Goal: Task Accomplishment & Management: Manage account settings

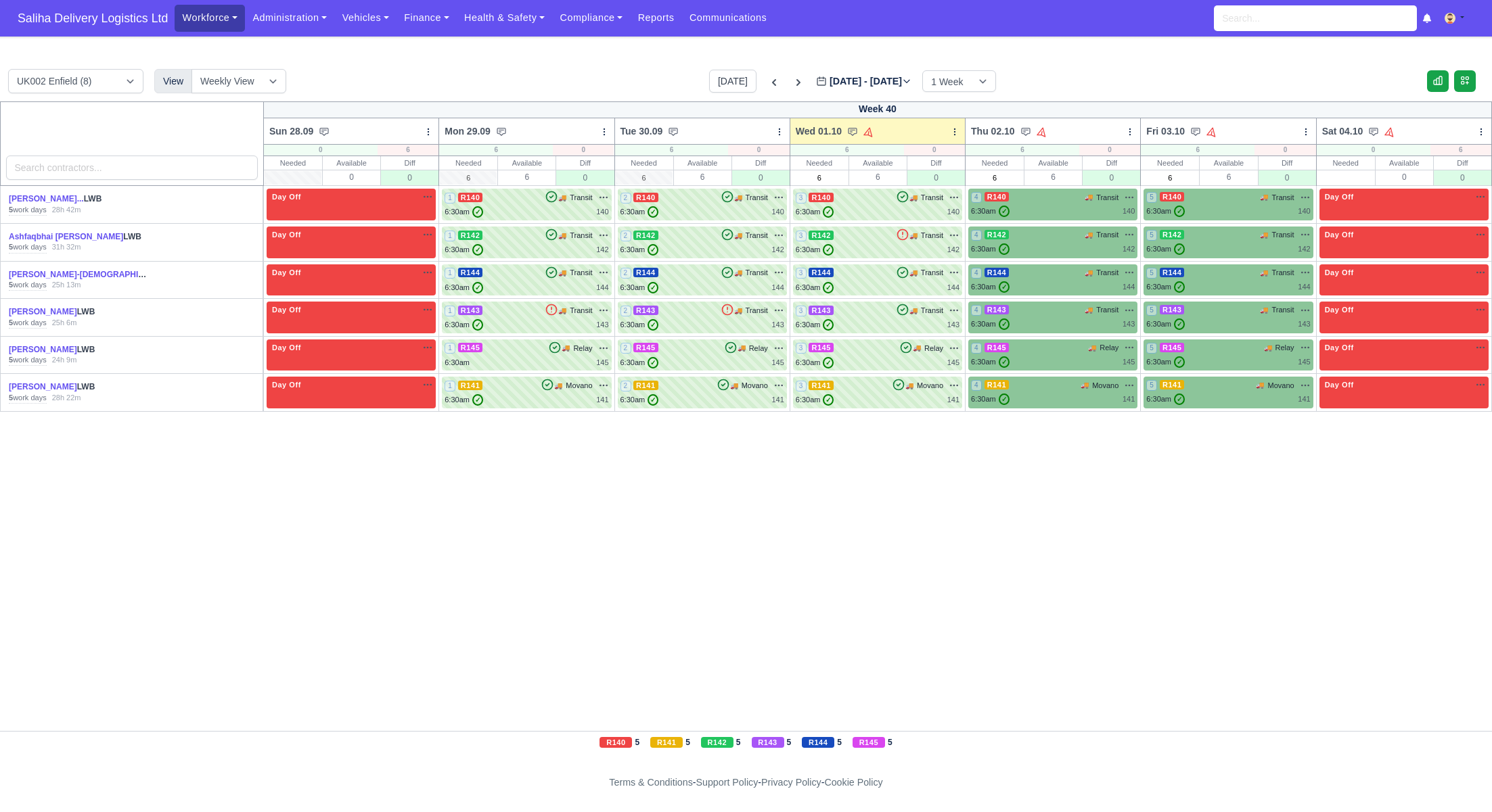
click at [192, 20] on link "Workforce" at bounding box center [210, 18] width 71 height 26
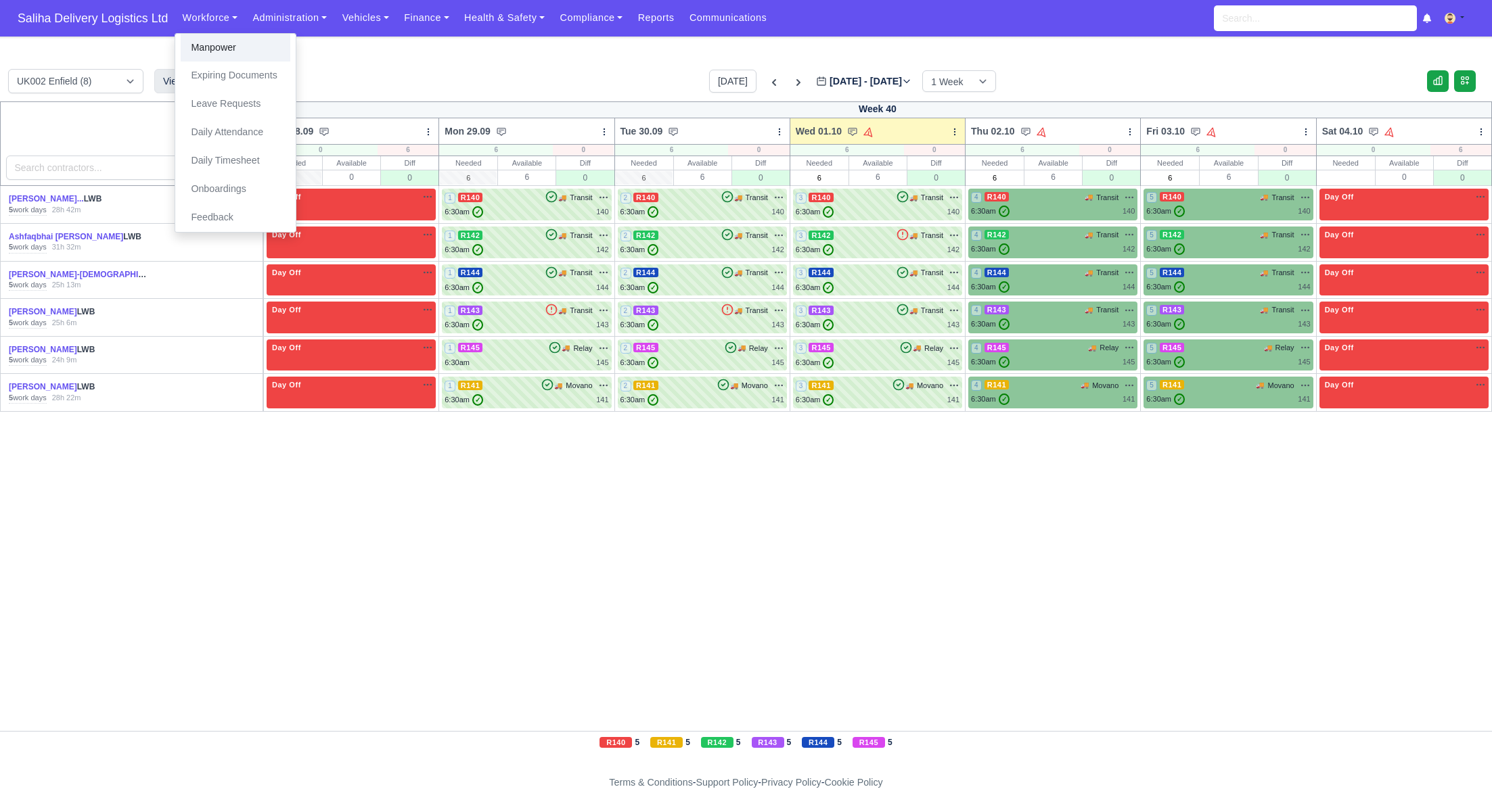
click at [199, 43] on link "Manpower" at bounding box center [235, 47] width 110 height 28
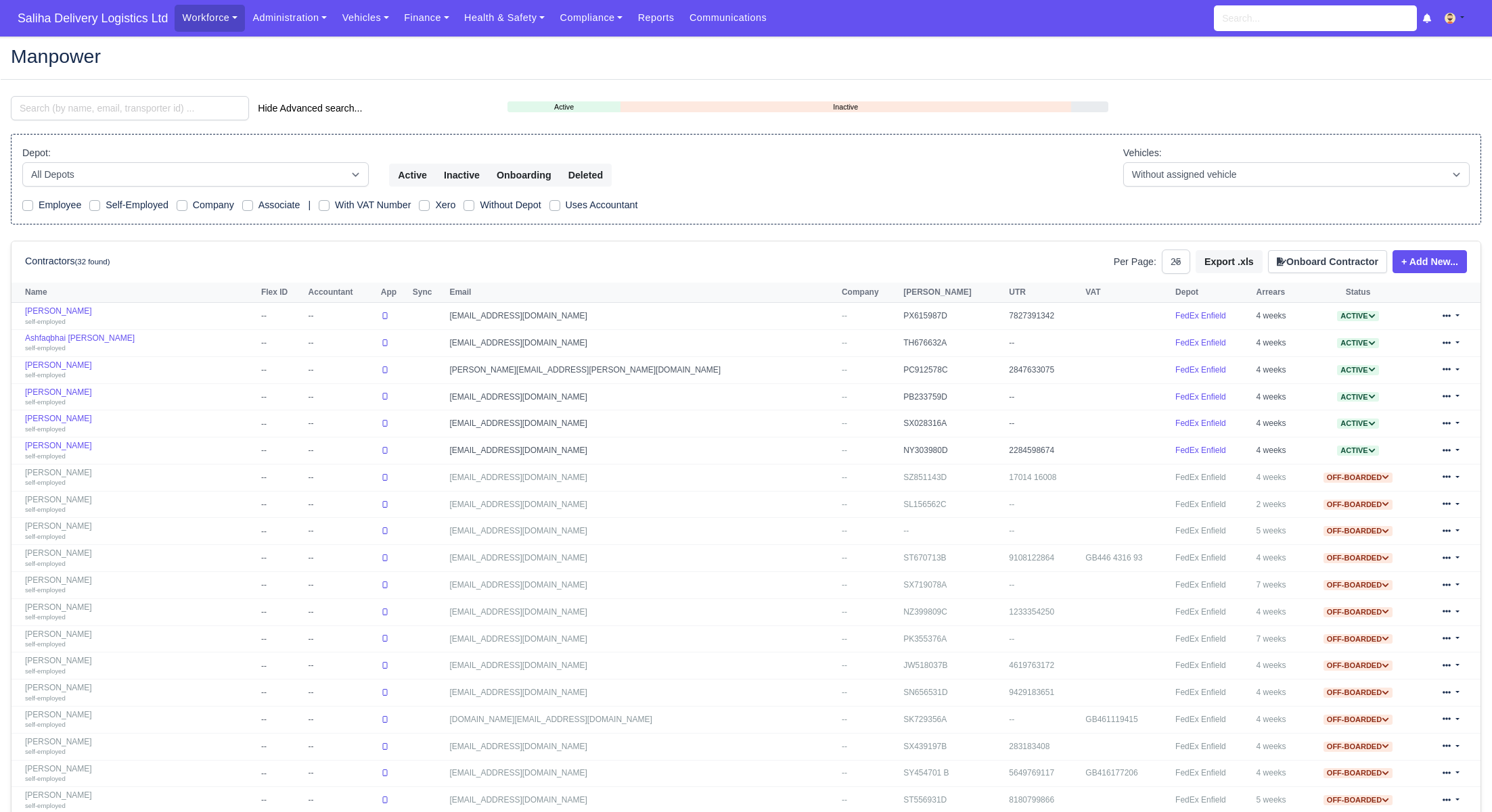
select select "25"
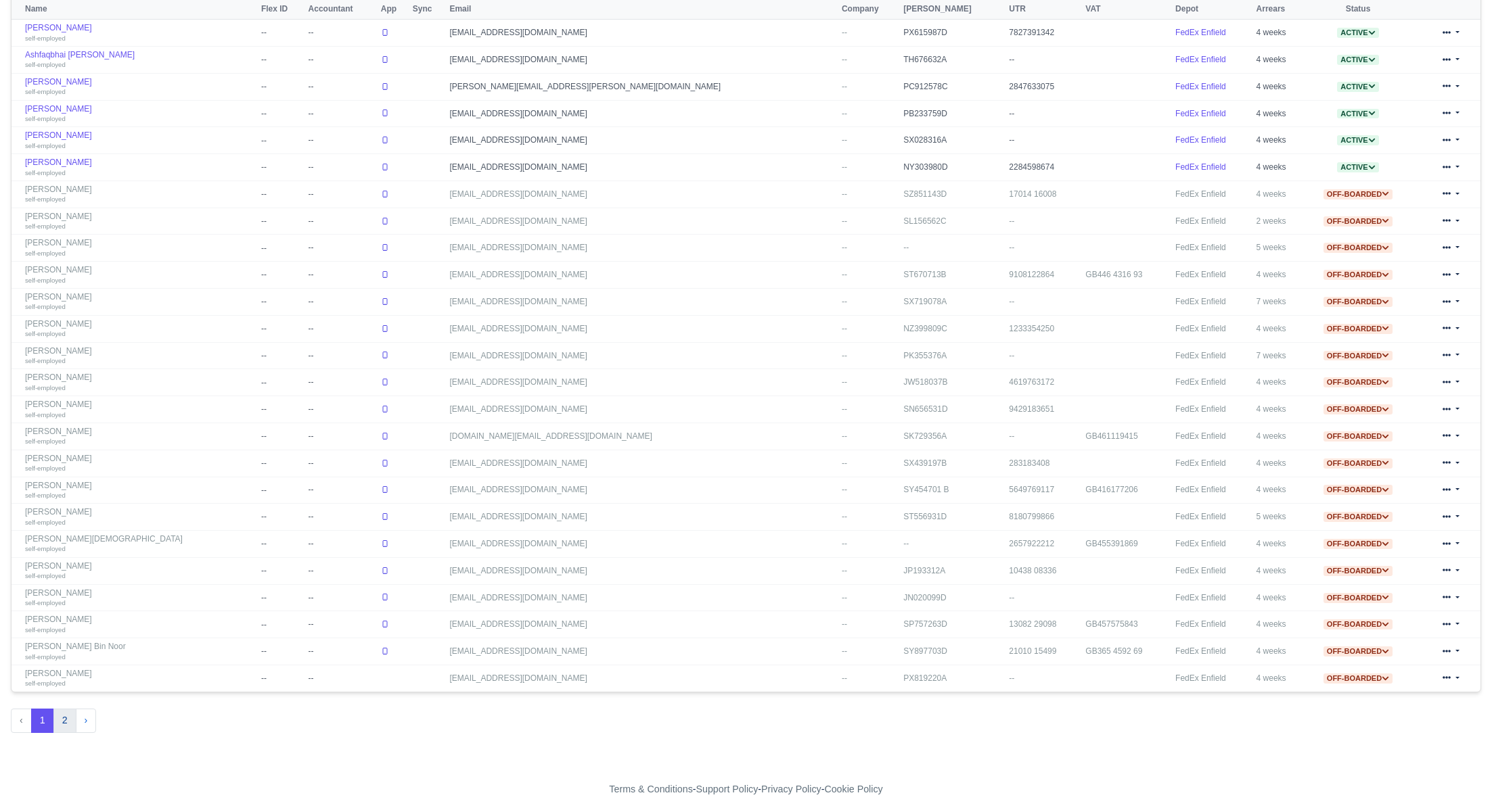
click at [55, 715] on button "2" at bounding box center [65, 720] width 23 height 24
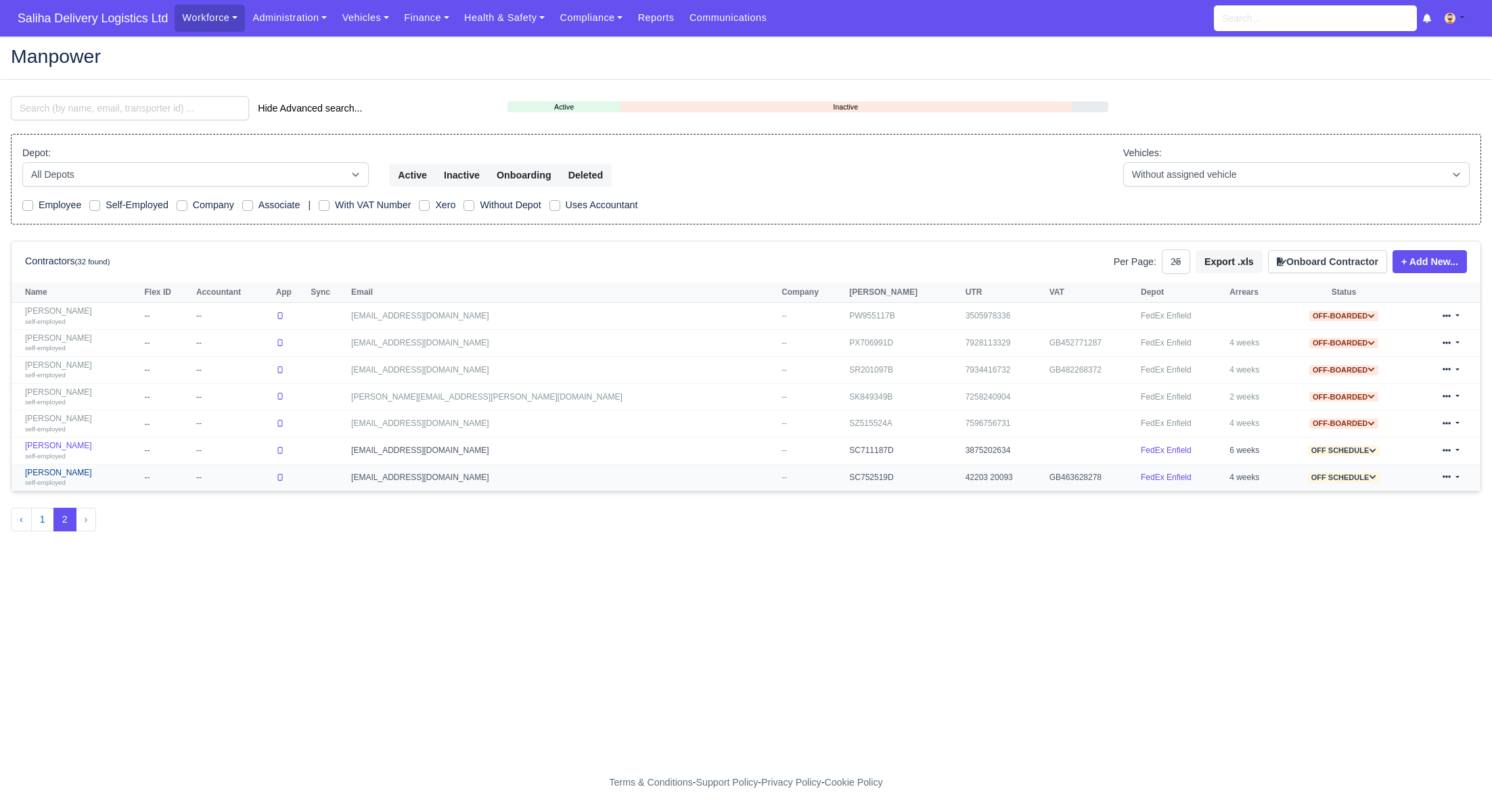
click at [61, 468] on link "Conrad Nuwuseb self-employed" at bounding box center [81, 477] width 113 height 20
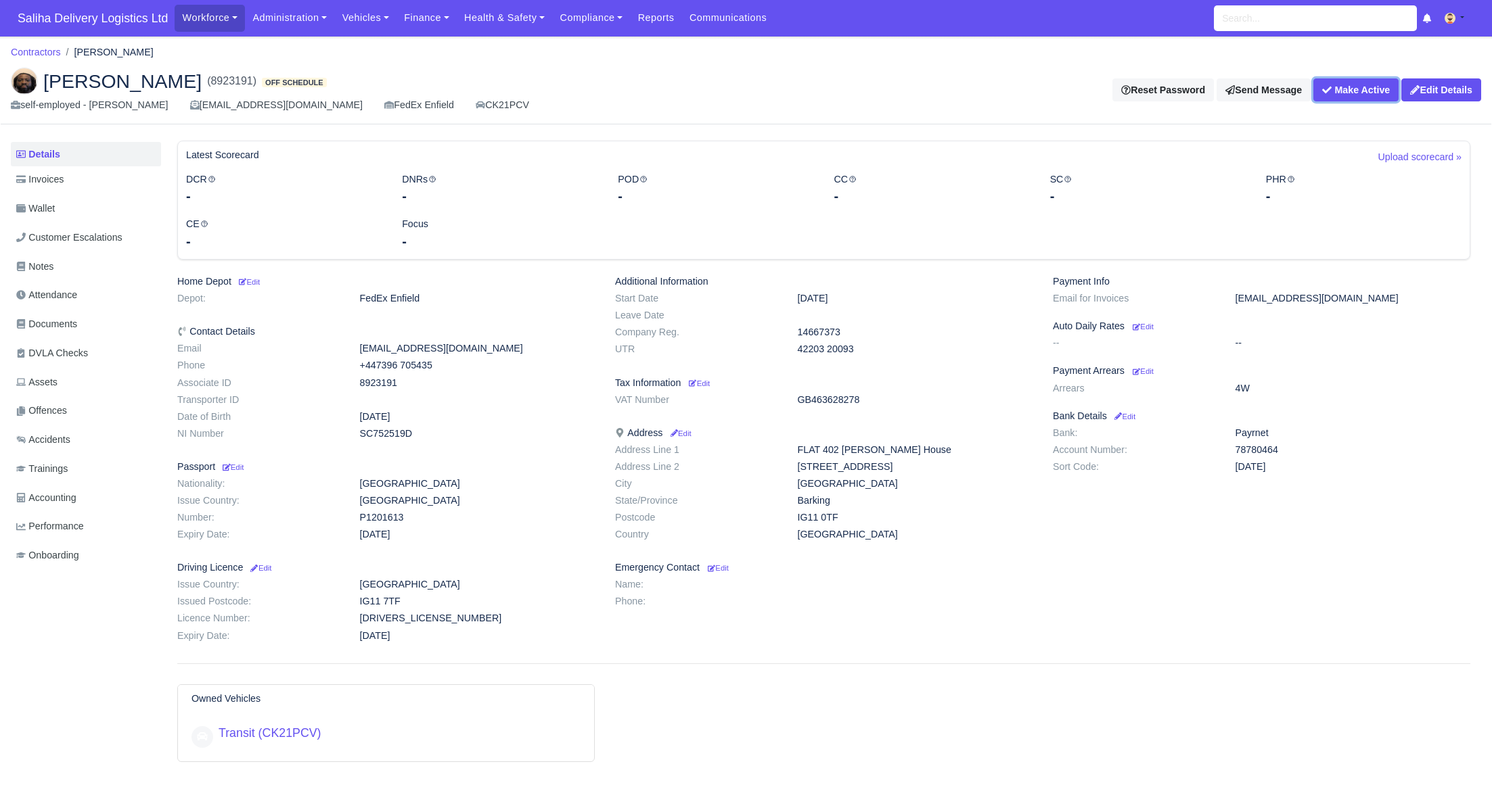
click at [1344, 84] on button "Make Active" at bounding box center [1355, 90] width 85 height 23
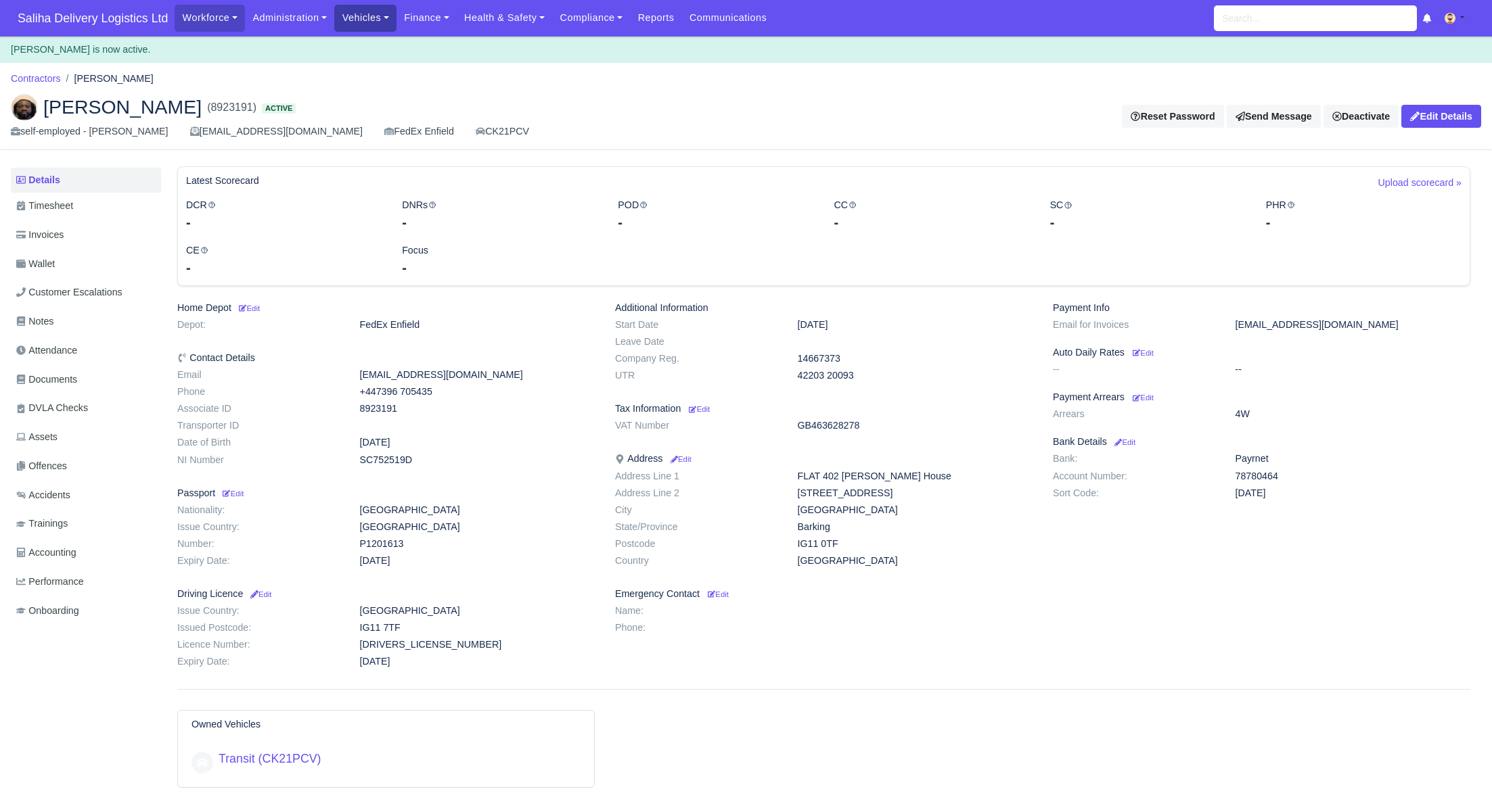
click at [374, 9] on link "Vehicles" at bounding box center [365, 18] width 63 height 26
click at [371, 44] on link "Fleet" at bounding box center [395, 47] width 110 height 28
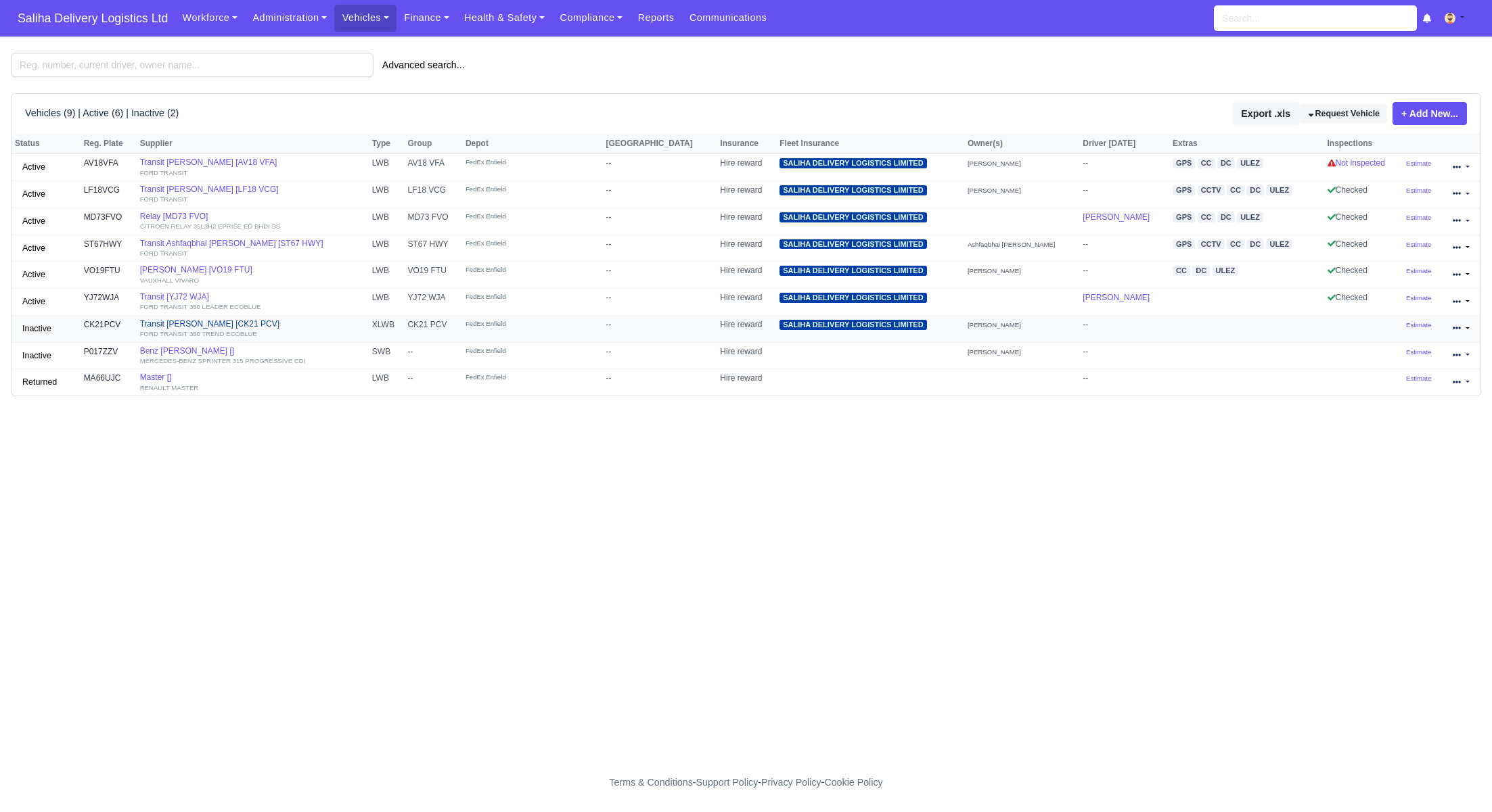
click at [174, 325] on link "Transit Conrad Nuwuseb [CK21 PCV] FORD TRANSIT 350 TREND ECOBLUE" at bounding box center [253, 329] width 226 height 20
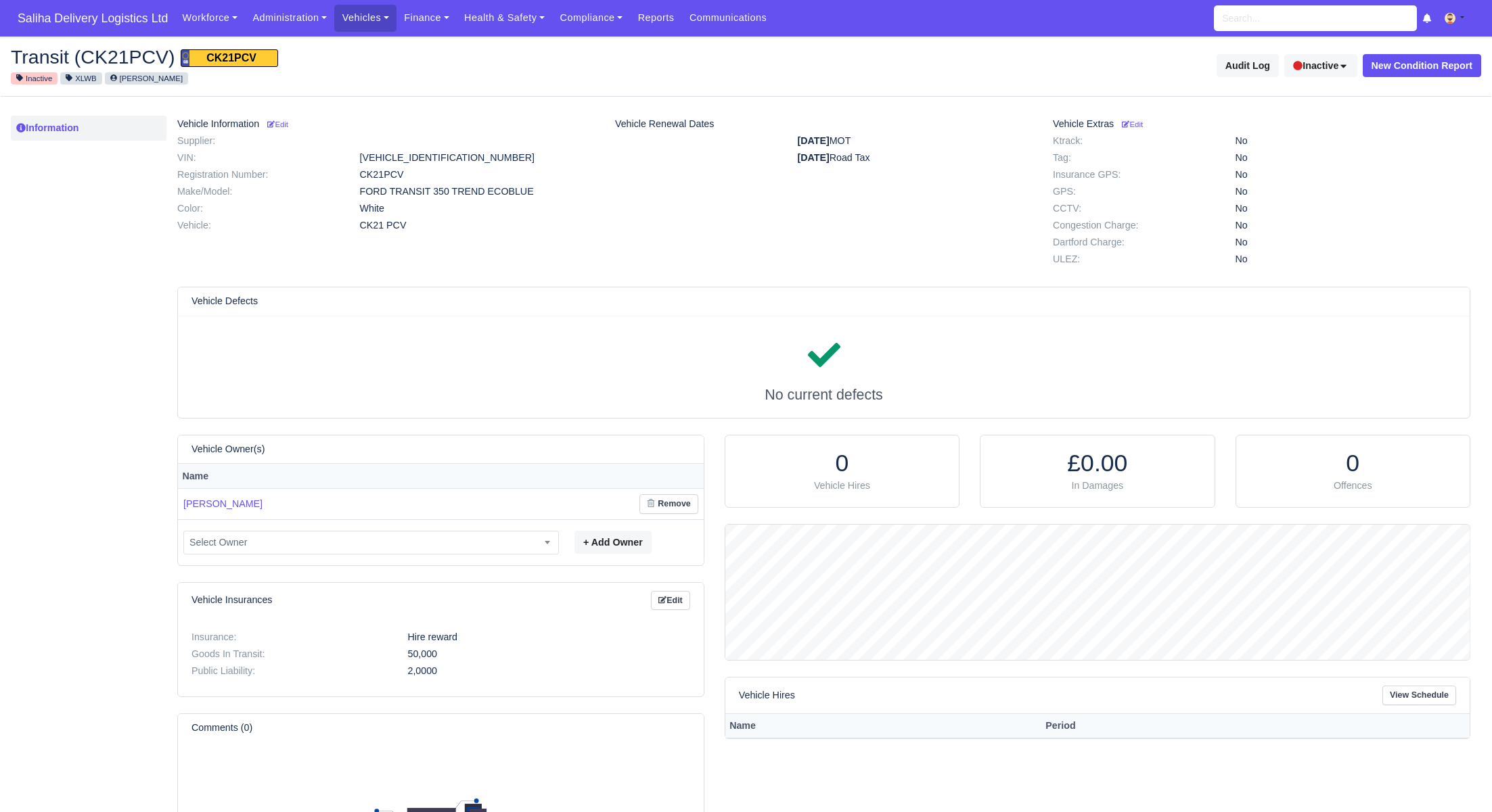
scroll to position [135, 745]
click at [1300, 63] on button "Inactive" at bounding box center [1320, 65] width 72 height 23
click at [1272, 92] on span "Active" at bounding box center [1301, 92] width 104 height 22
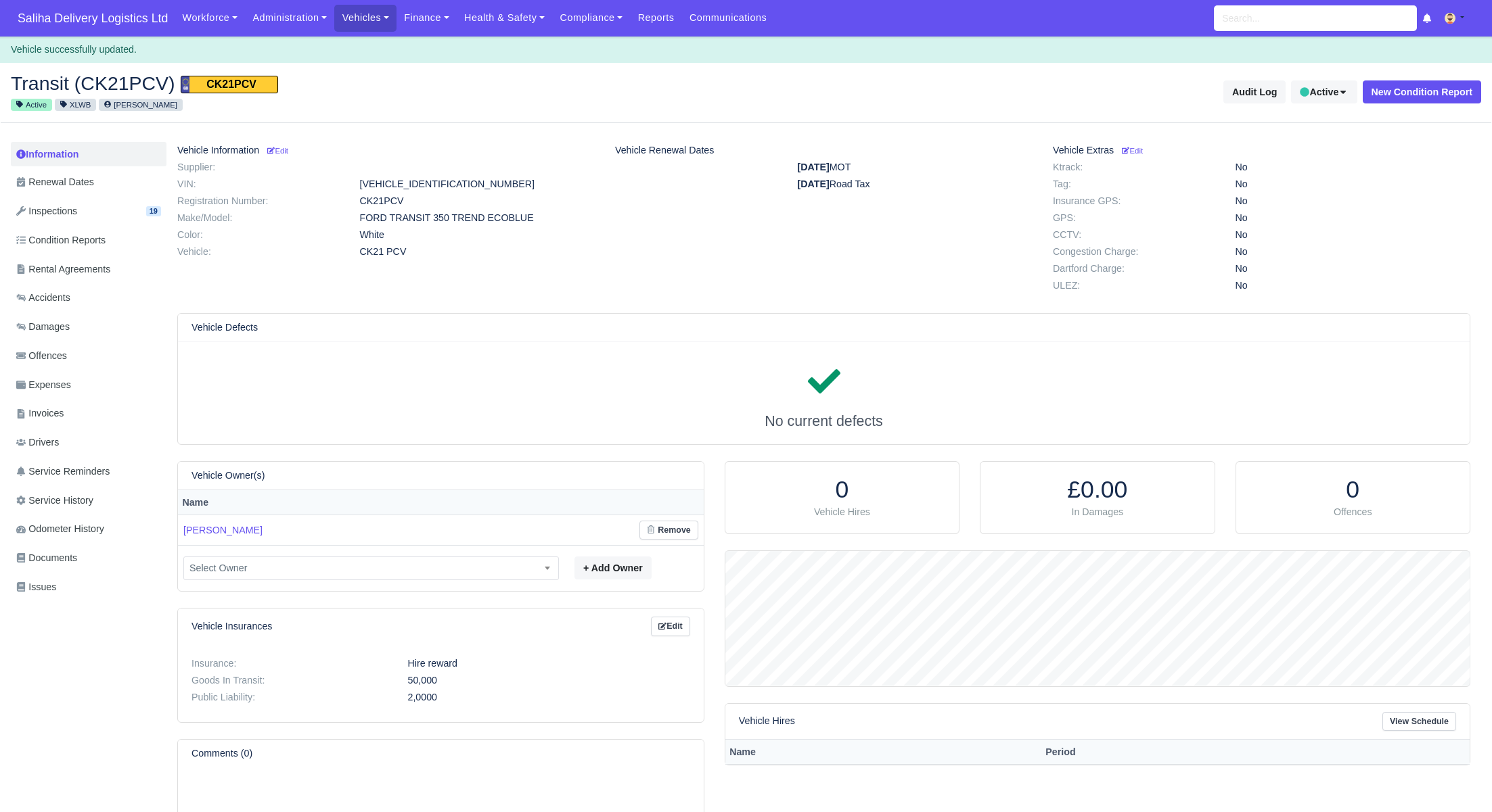
scroll to position [135, 745]
click at [114, 15] on span "Saliha Delivery Logistics Ltd" at bounding box center [92, 18] width 164 height 27
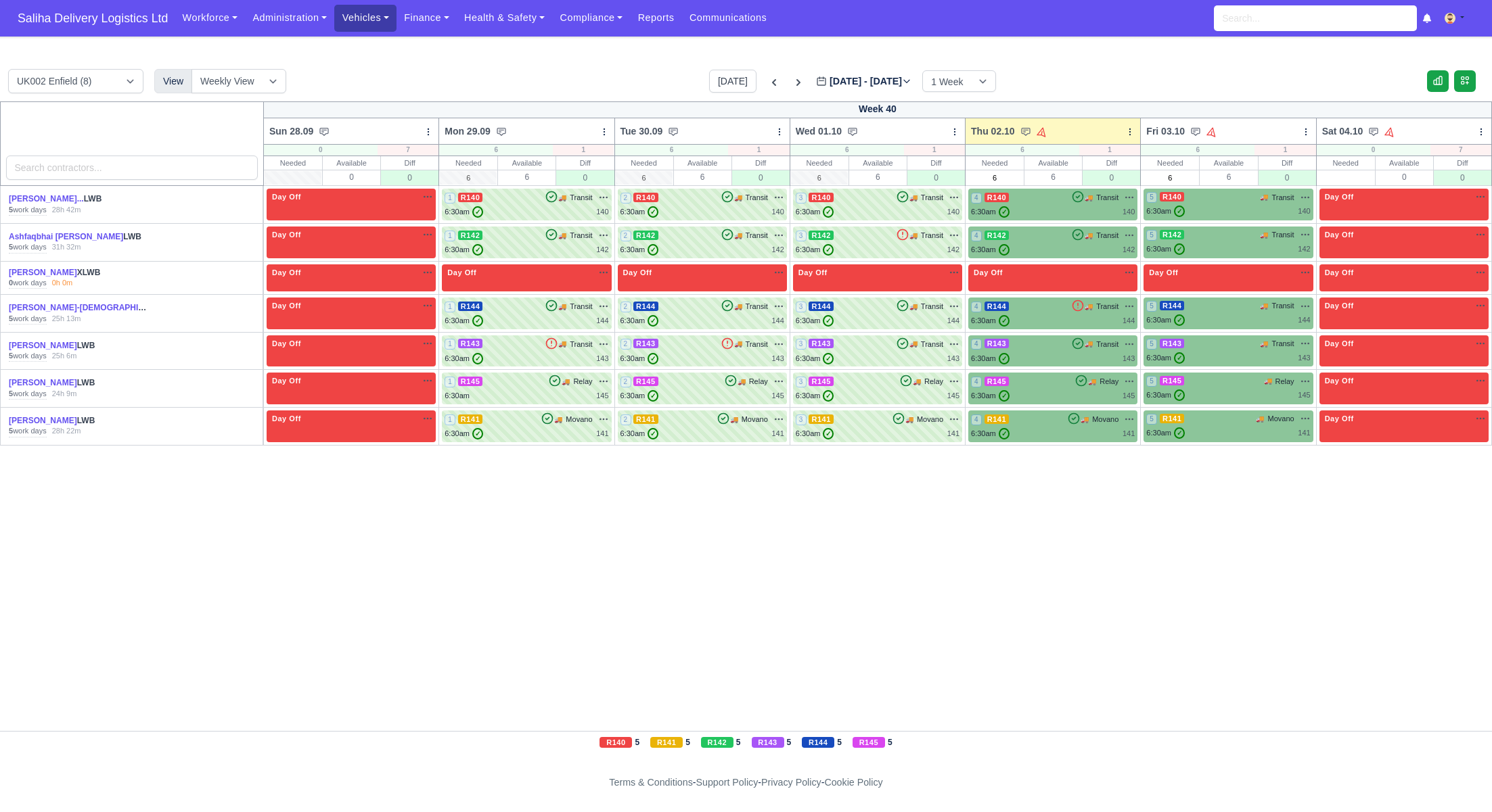
click at [369, 11] on link "Vehicles" at bounding box center [365, 18] width 63 height 26
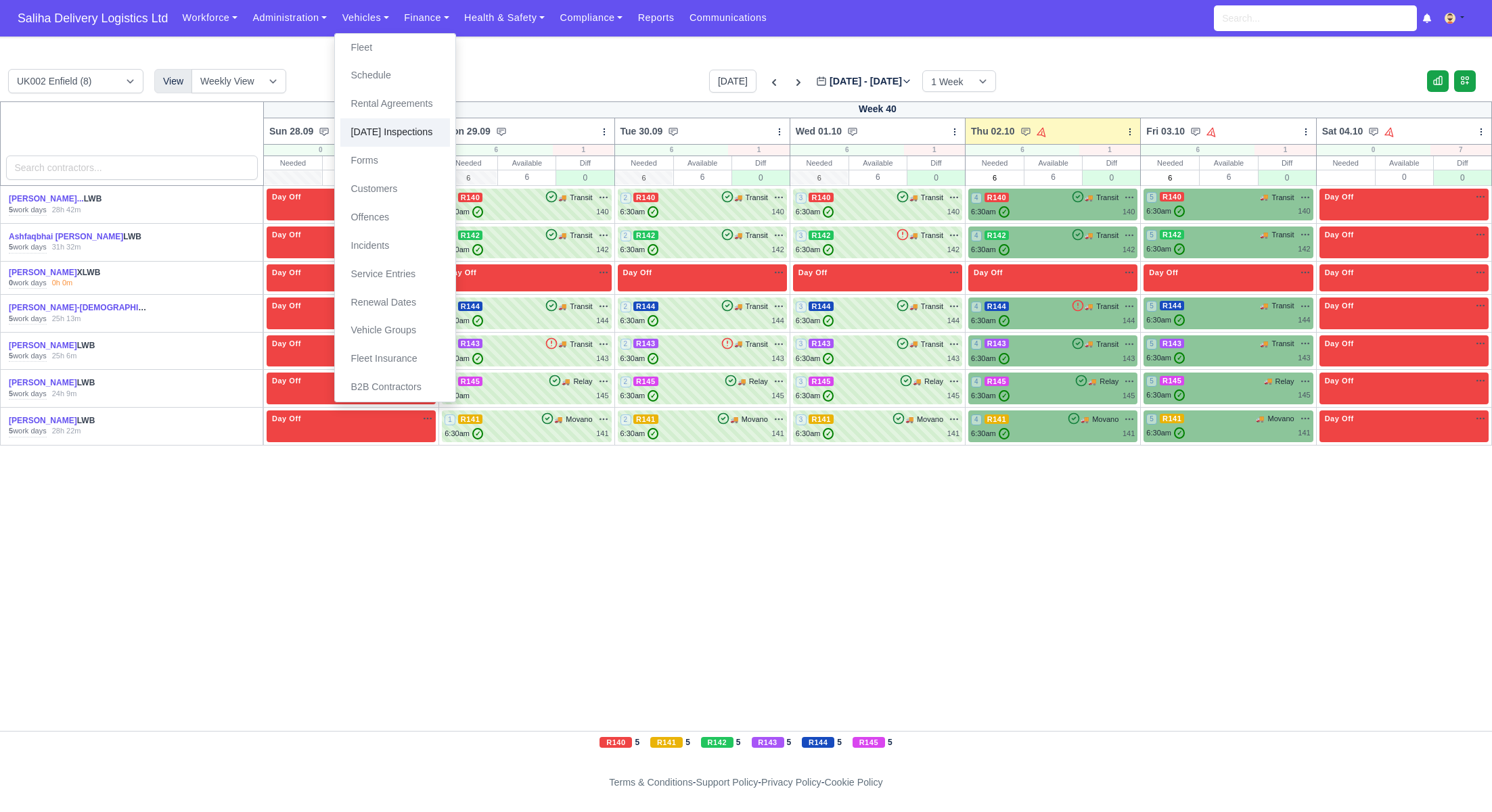
drag, startPoint x: 379, startPoint y: 131, endPoint x: 429, endPoint y: 158, distance: 56.8
click at [379, 131] on link "[DATE] Inspections" at bounding box center [395, 132] width 110 height 28
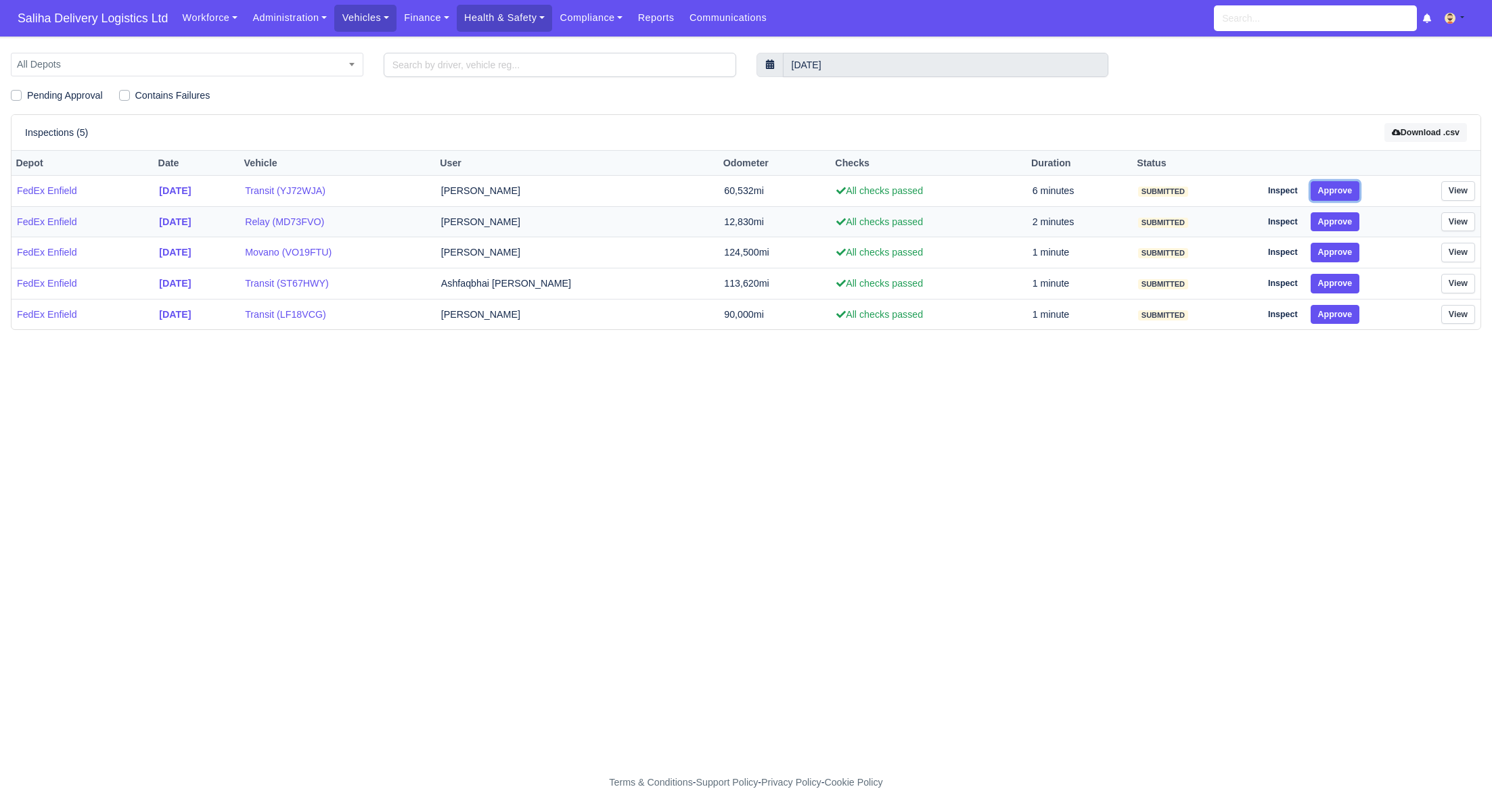
drag, startPoint x: 1346, startPoint y: 191, endPoint x: 1346, endPoint y: 204, distance: 13.0
click at [1346, 193] on button "Approve" at bounding box center [1336, 191] width 49 height 20
drag, startPoint x: 1341, startPoint y: 219, endPoint x: 1335, endPoint y: 243, distance: 24.7
click at [1339, 226] on button "Approve" at bounding box center [1336, 222] width 49 height 20
drag, startPoint x: 1332, startPoint y: 258, endPoint x: 1331, endPoint y: 283, distance: 25.0
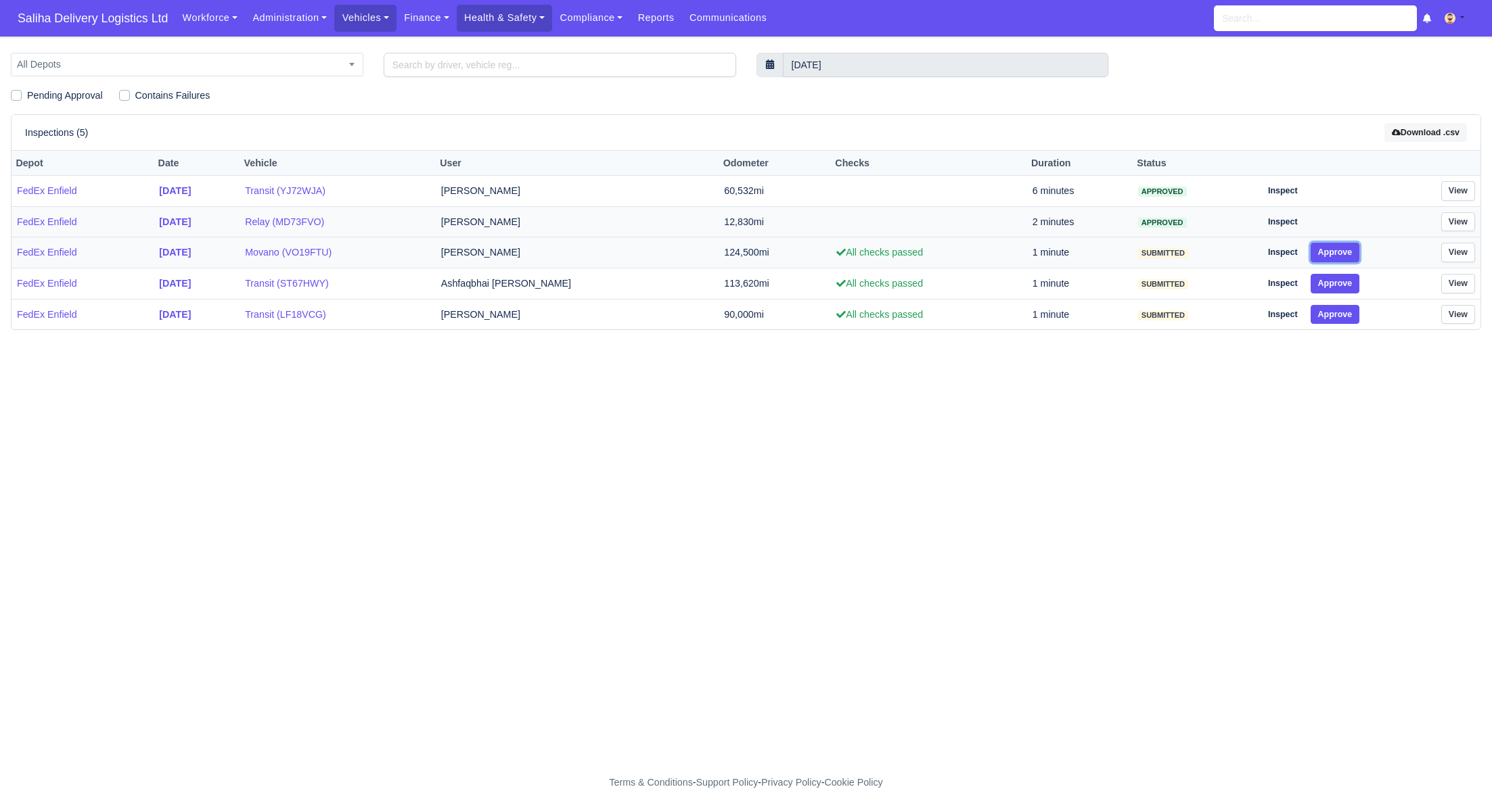
click at [1332, 261] on td "Inspect Approve" at bounding box center [1322, 252] width 135 height 31
drag, startPoint x: 1331, startPoint y: 292, endPoint x: 1331, endPoint y: 303, distance: 11.0
click at [1331, 295] on td "Inspect Approve" at bounding box center [1322, 284] width 135 height 31
click at [1331, 317] on button "Approve" at bounding box center [1336, 314] width 49 height 20
click at [1330, 285] on button "Approve" at bounding box center [1336, 283] width 49 height 20
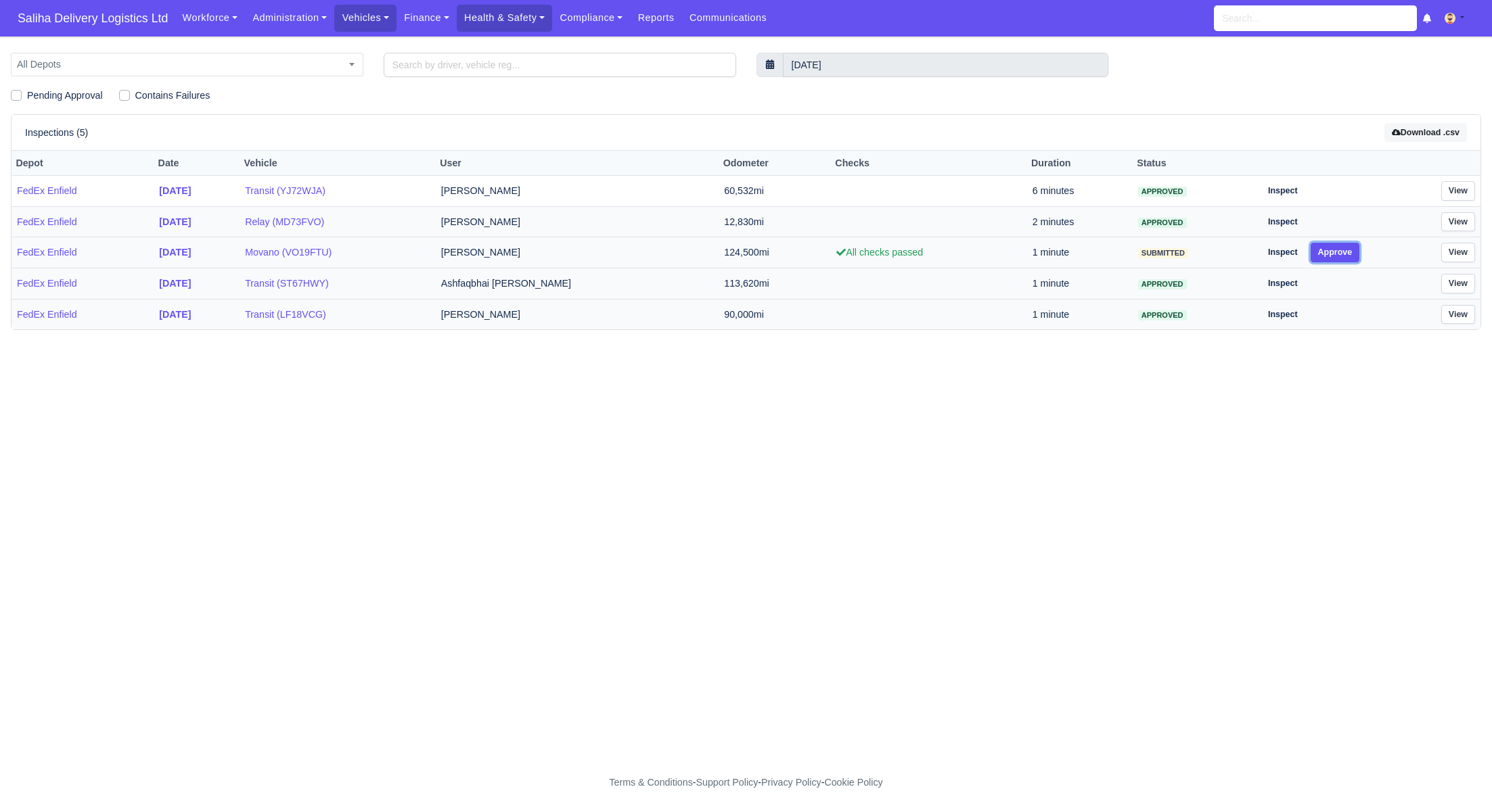
click at [1329, 248] on button "Approve" at bounding box center [1336, 252] width 49 height 20
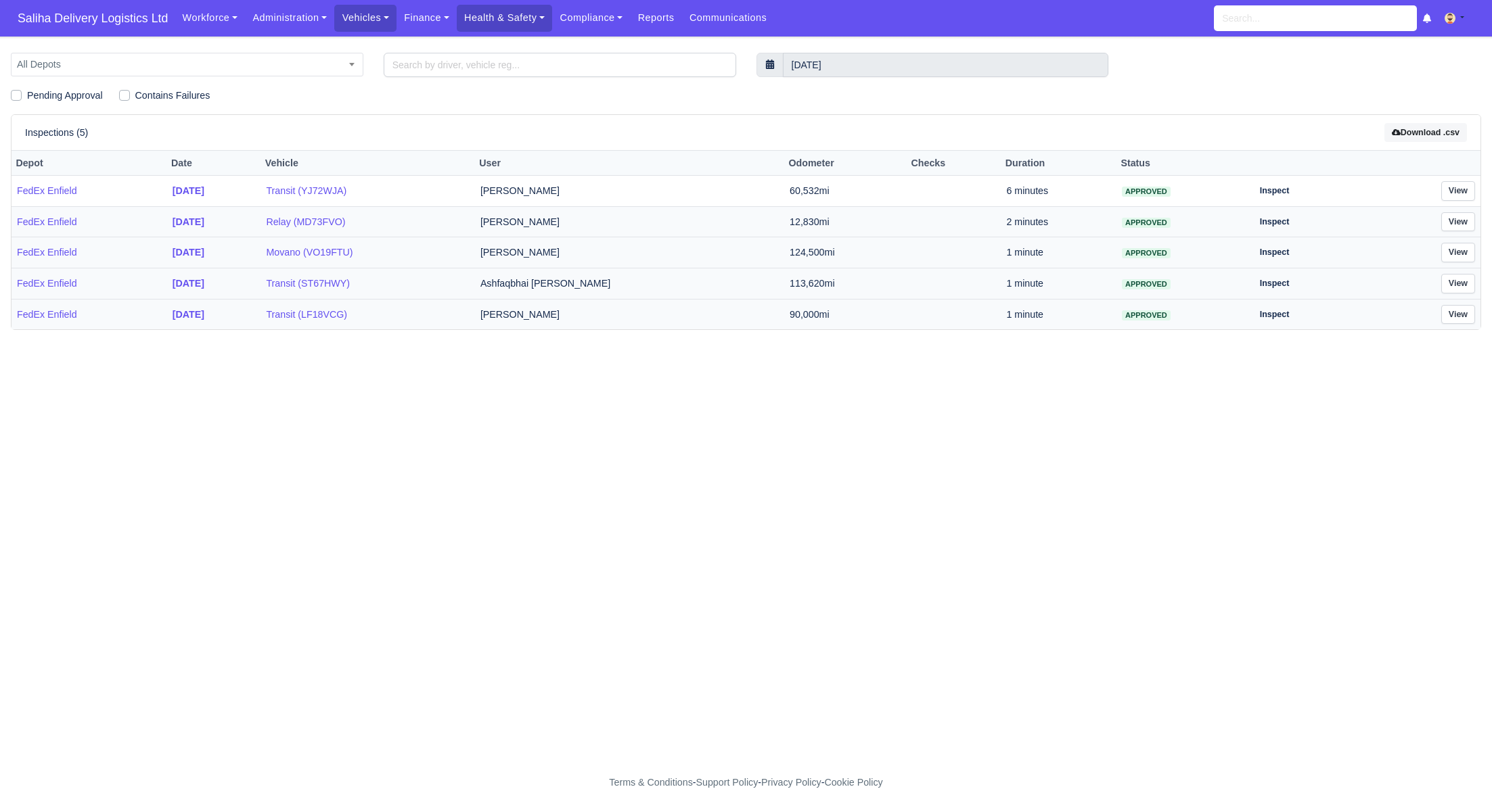
drag, startPoint x: 148, startPoint y: 25, endPoint x: 142, endPoint y: 33, distance: 10.0
click at [147, 25] on span "Saliha Delivery Logistics Ltd" at bounding box center [92, 18] width 164 height 27
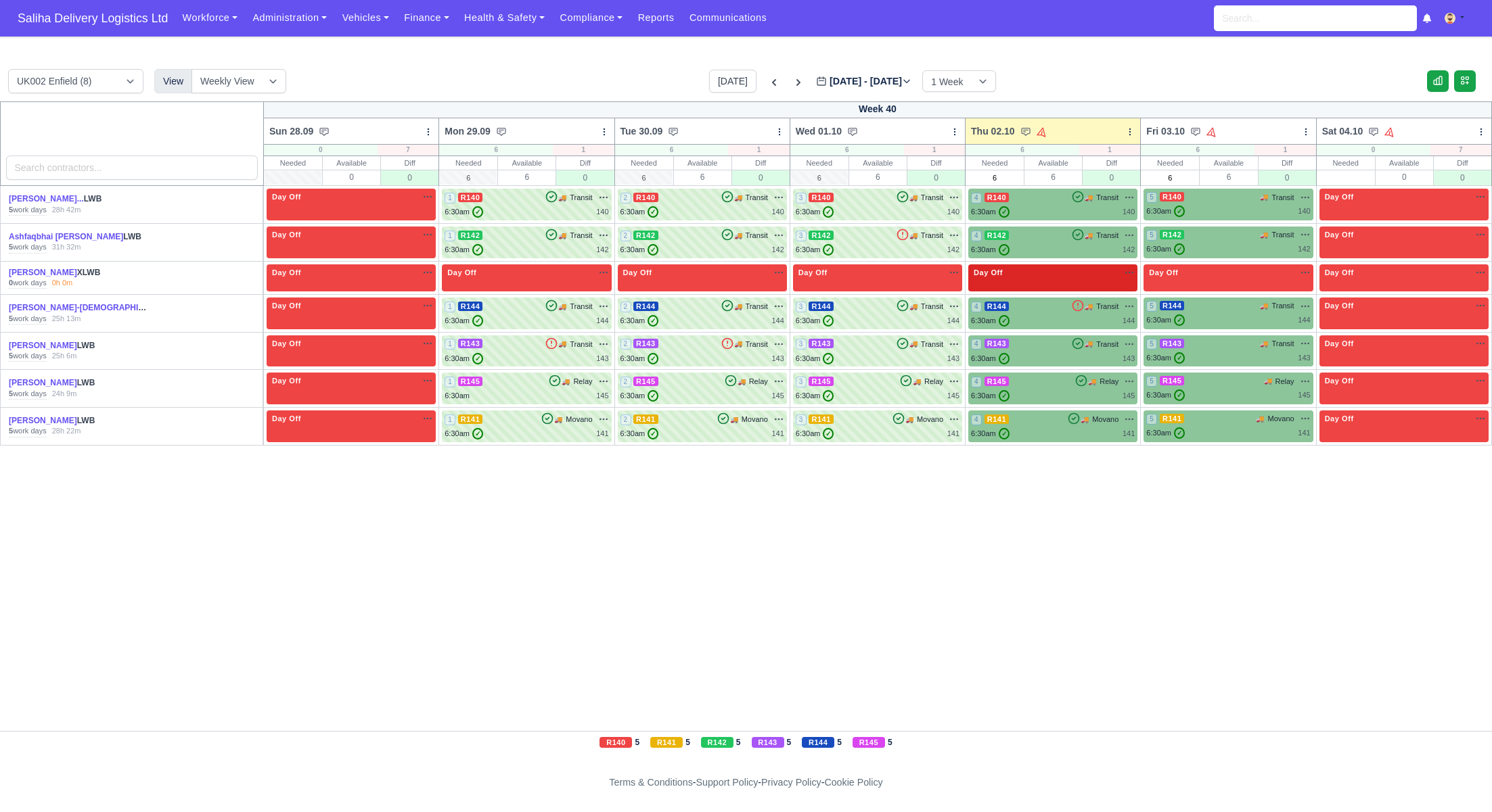
click at [1033, 274] on div "Day Off Available" at bounding box center [1052, 273] width 164 height 12
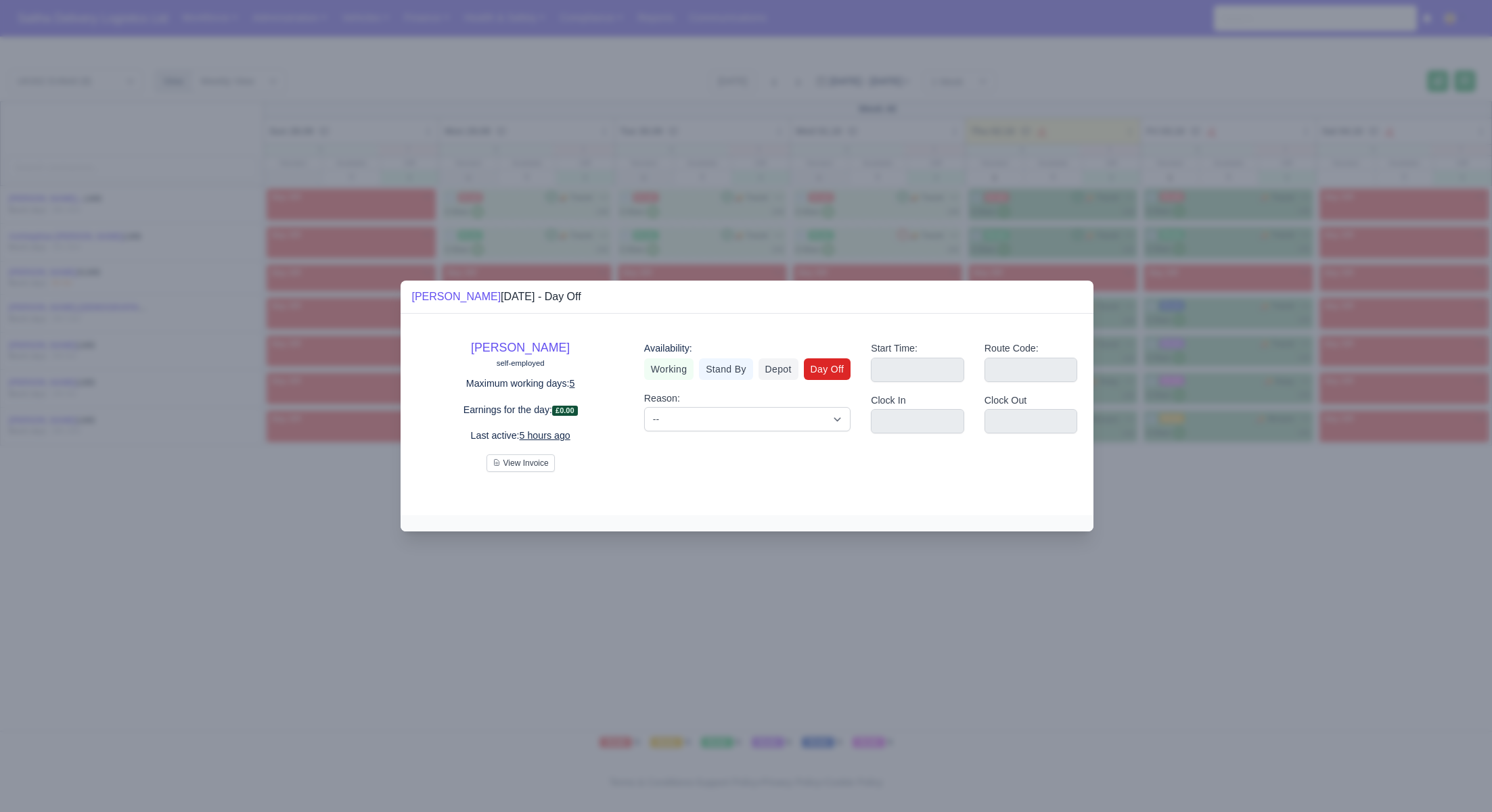
click at [670, 381] on div "Availability: Working Stand By Depot Day Off Reason: -- Time Off Sick Last Minu…" at bounding box center [747, 401] width 226 height 142
click at [669, 371] on link "Working" at bounding box center [669, 370] width 49 height 22
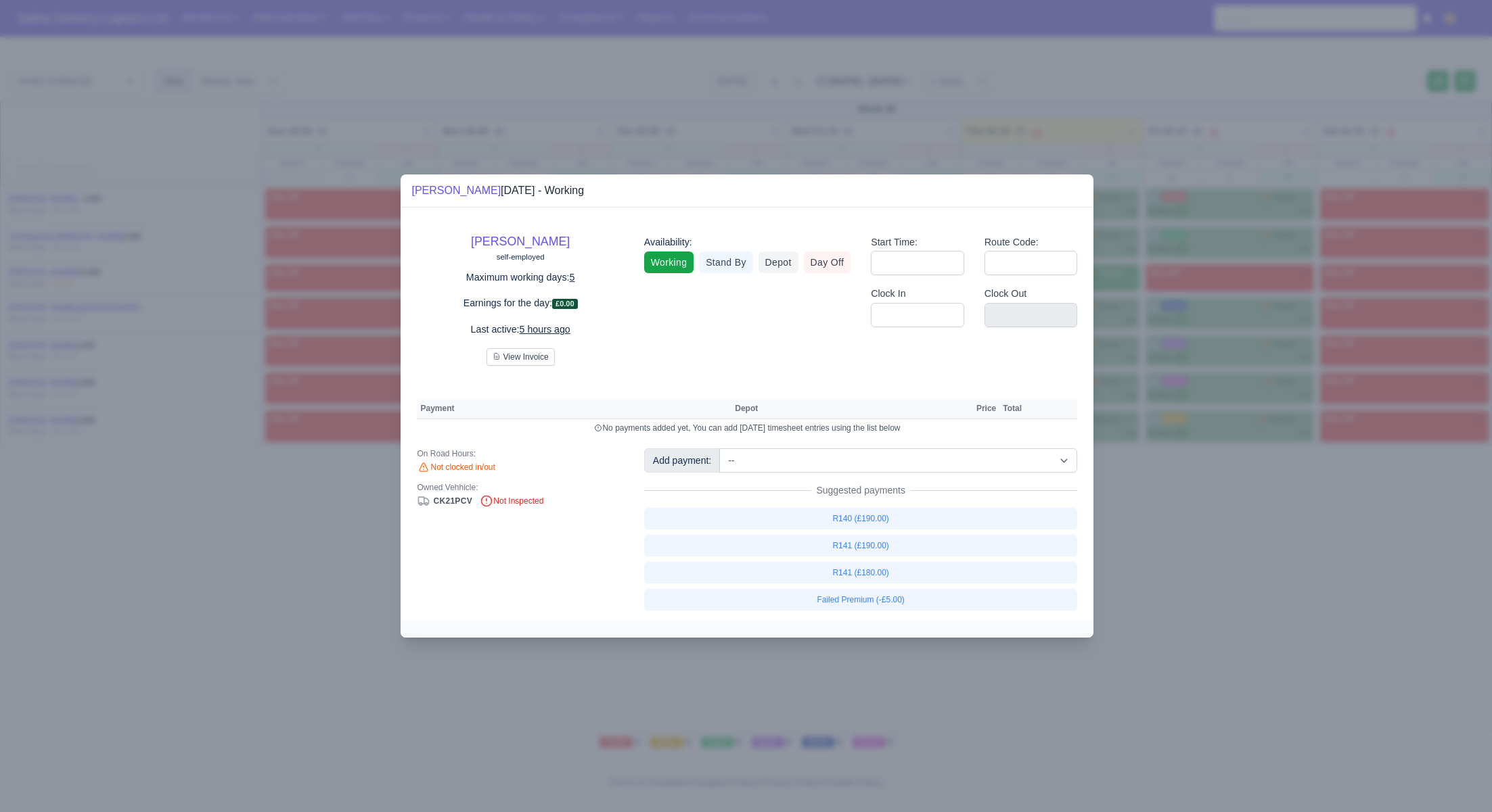
click at [926, 276] on div "Start Time:" at bounding box center [917, 261] width 114 height 52
drag, startPoint x: 912, startPoint y: 268, endPoint x: 921, endPoint y: 275, distance: 11.4
click at [913, 269] on input "Start Time:" at bounding box center [917, 263] width 93 height 24
type input "06:45"
click at [904, 312] on input "Clock In" at bounding box center [917, 314] width 93 height 24
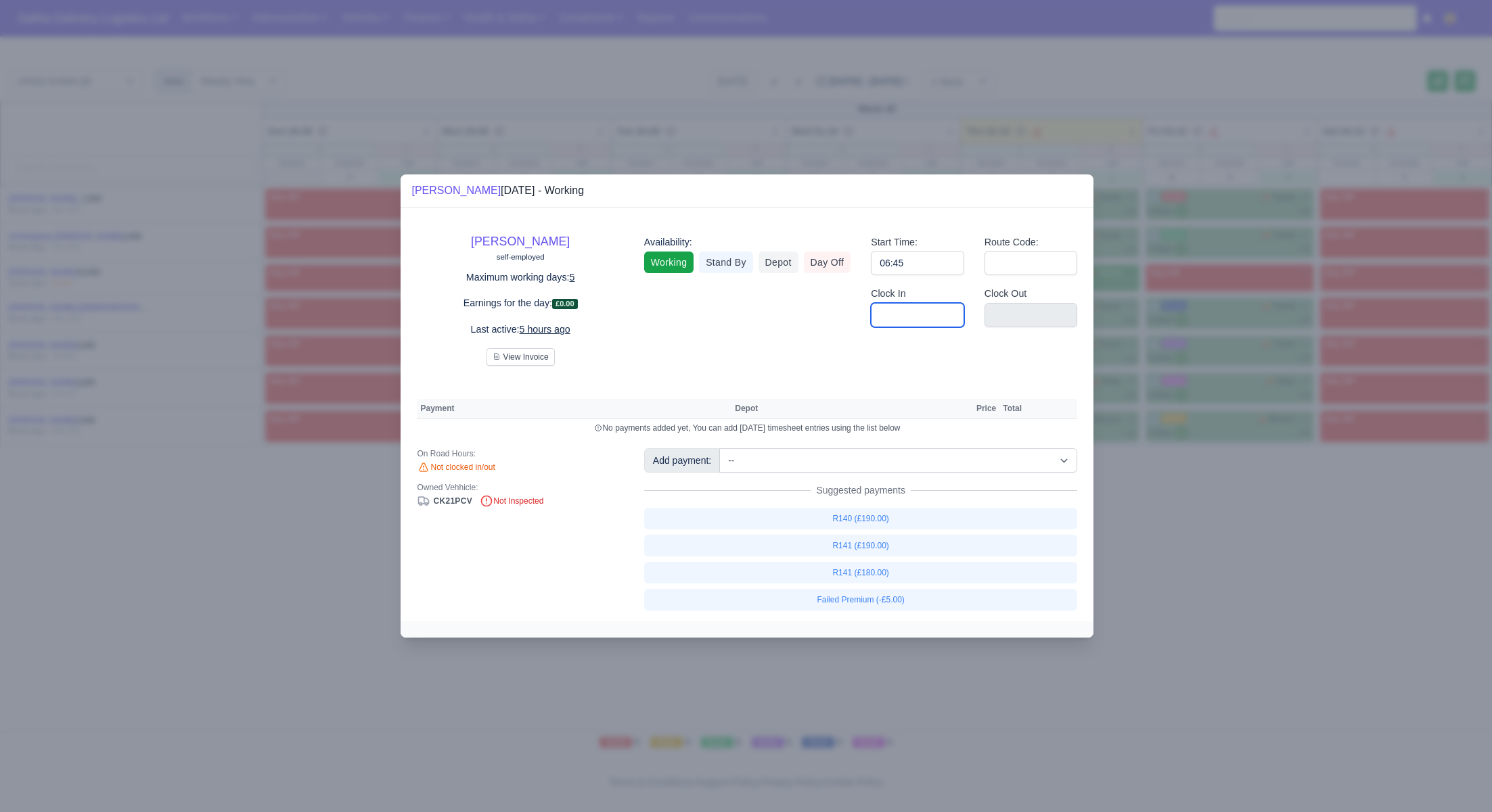
click at [904, 312] on input "Clock In" at bounding box center [917, 314] width 93 height 24
click at [905, 313] on input "Clock In" at bounding box center [917, 314] width 93 height 24
type input "06:45"
click at [1022, 270] on input "Route Code:" at bounding box center [1031, 263] width 93 height 24
type input "141"
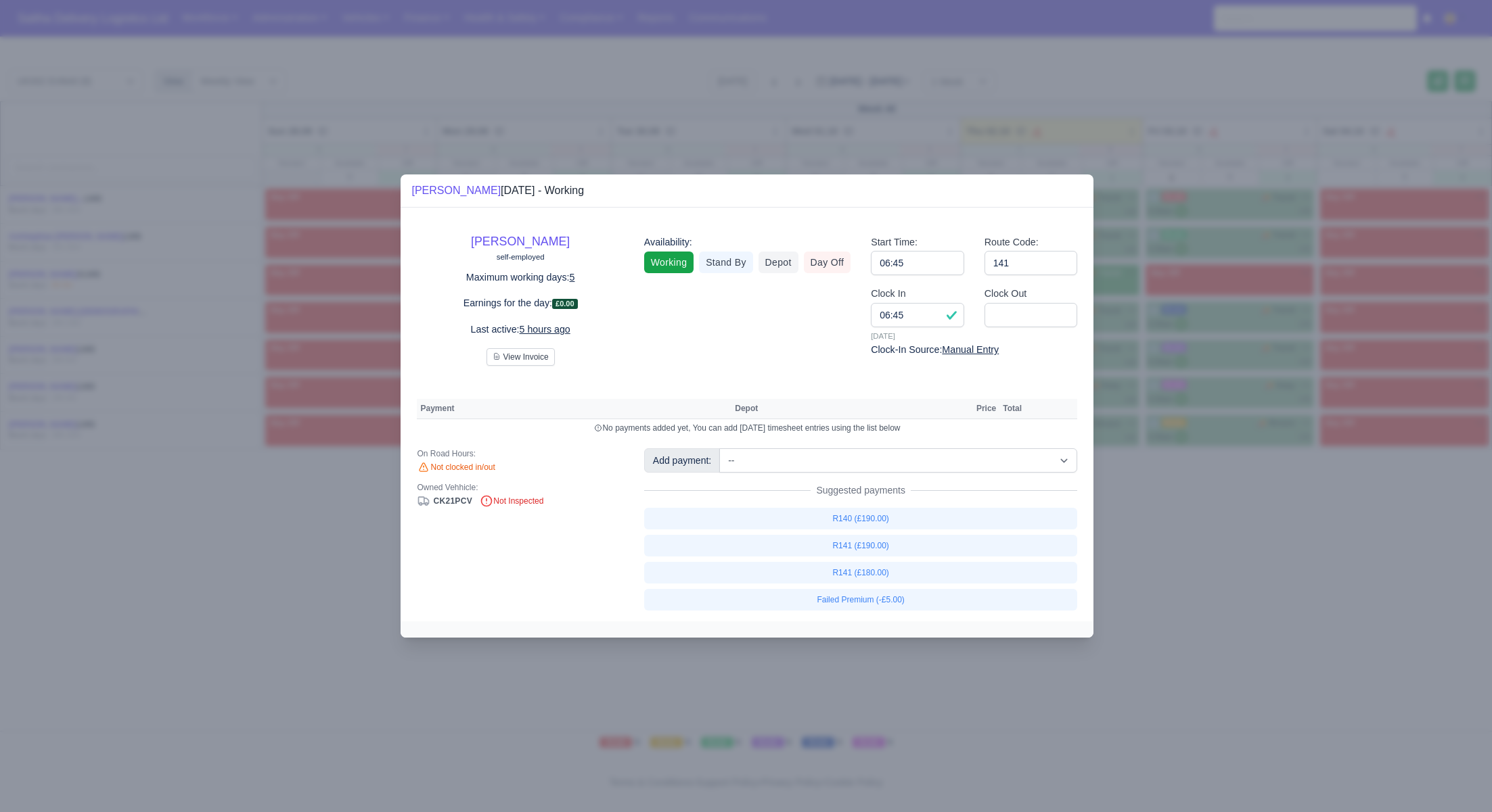
drag, startPoint x: 1274, startPoint y: 557, endPoint x: 1191, endPoint y: 458, distance: 129.2
click at [1273, 557] on div at bounding box center [746, 406] width 1492 height 812
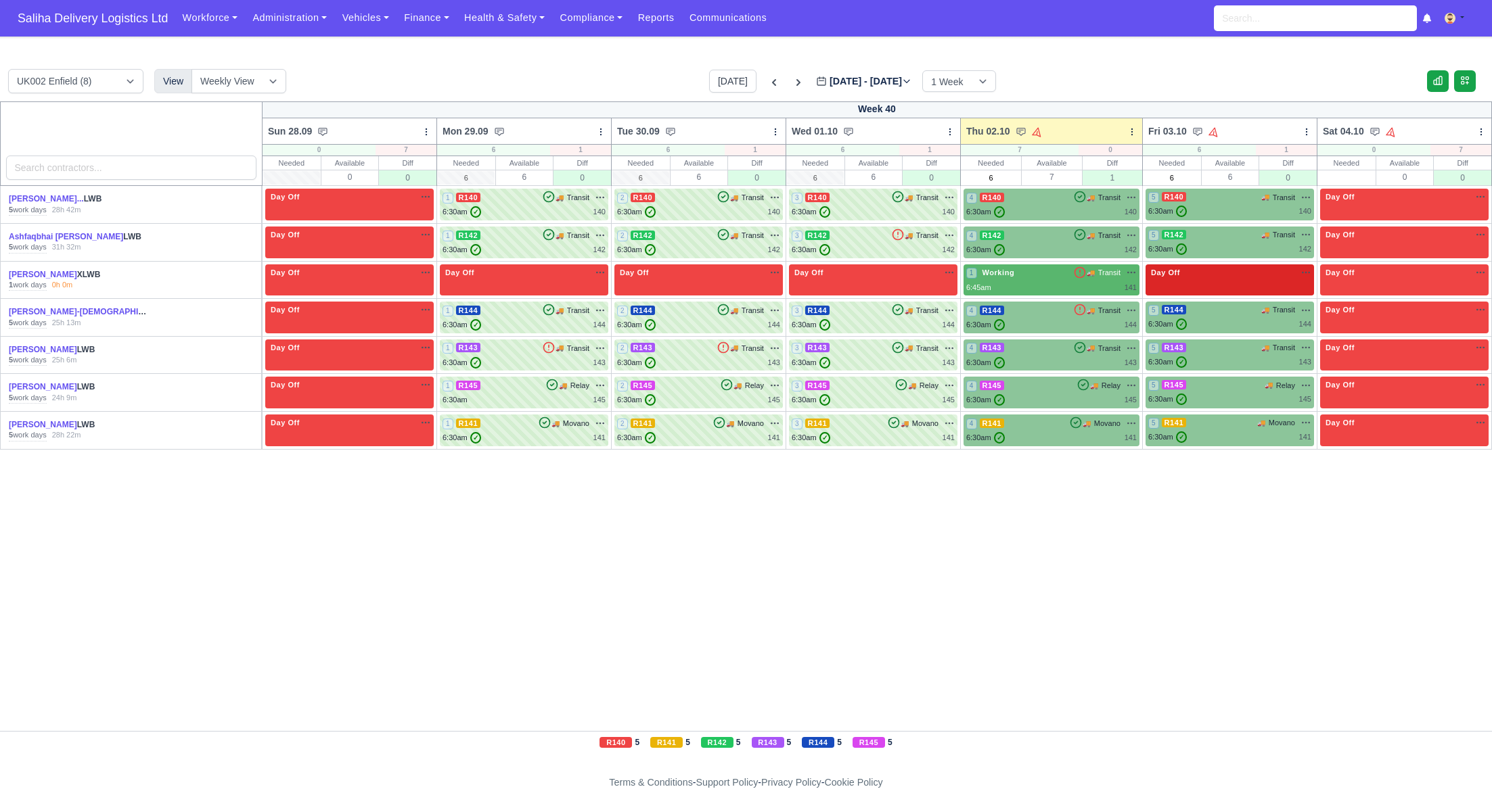
click at [1204, 278] on div "Day Off Available" at bounding box center [1229, 280] width 168 height 32
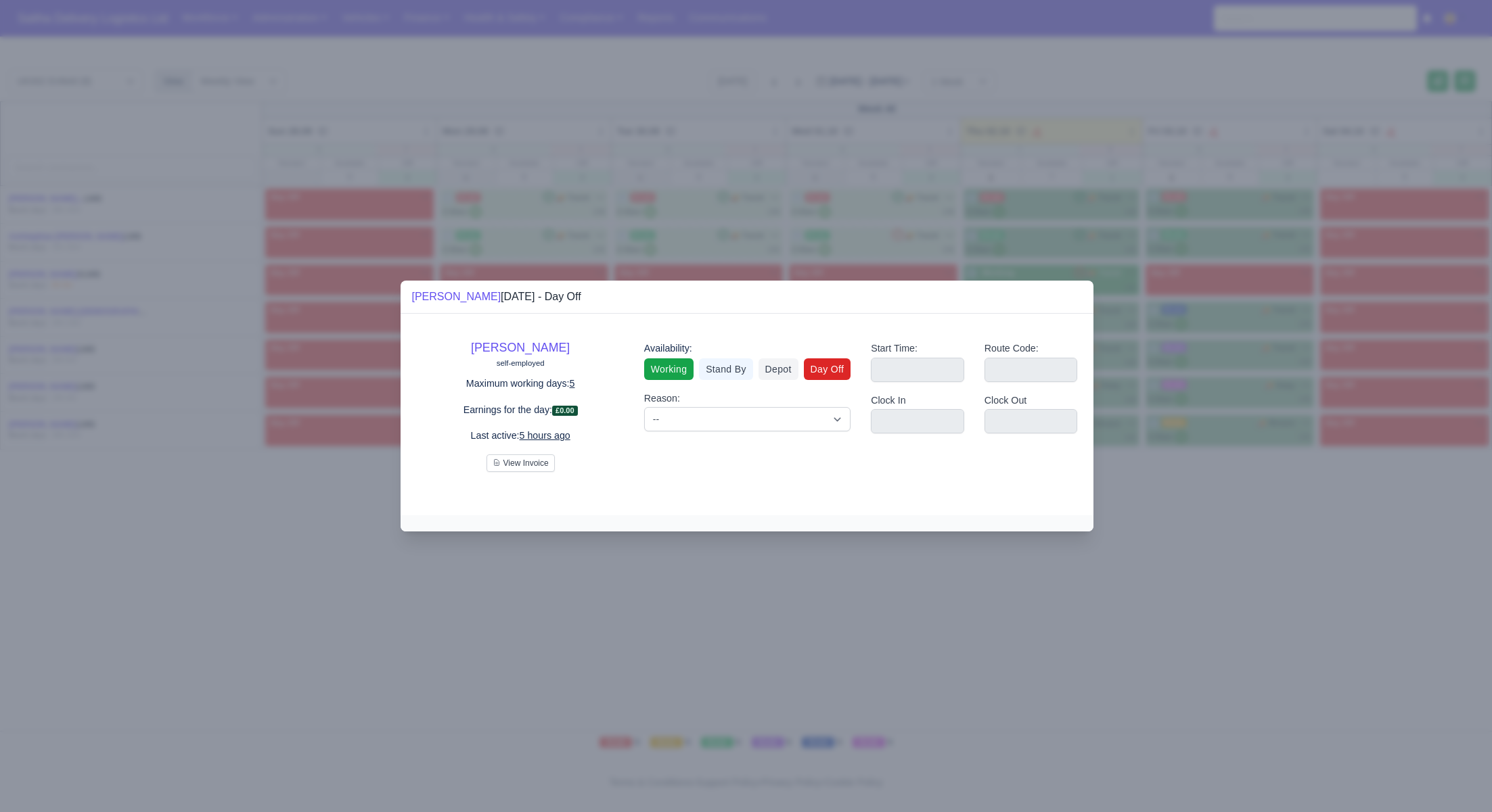
click at [658, 357] on div "Availability: Working Stand By Depot Day Off" at bounding box center [747, 361] width 207 height 39
click at [658, 362] on link "Working" at bounding box center [669, 370] width 49 height 22
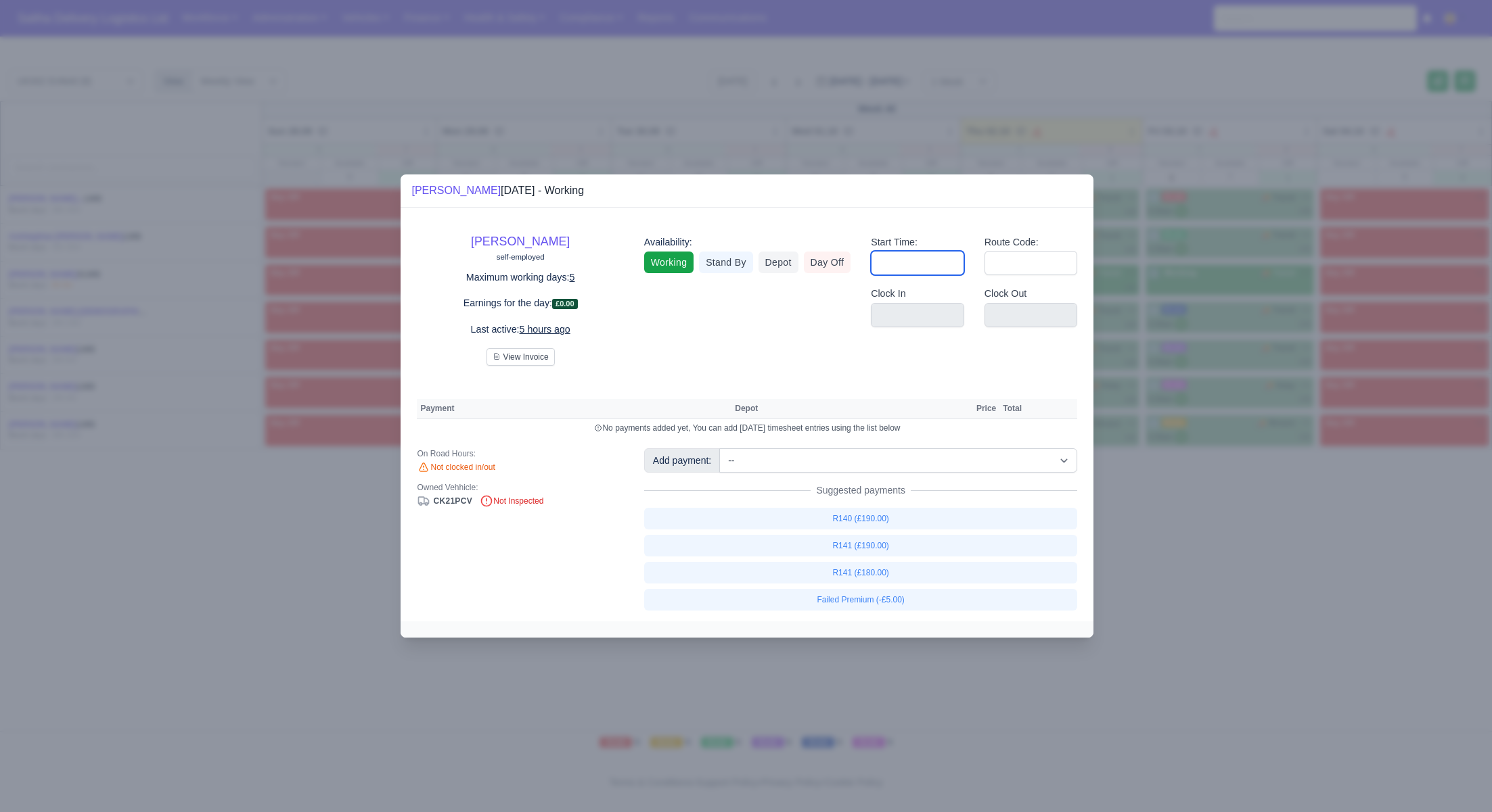
click at [903, 267] on input "Start Time:" at bounding box center [917, 263] width 93 height 24
type input "06:45"
click at [1019, 267] on input "Route Code:" at bounding box center [1031, 263] width 93 height 24
type input "141"
click at [1261, 531] on div at bounding box center [746, 406] width 1492 height 812
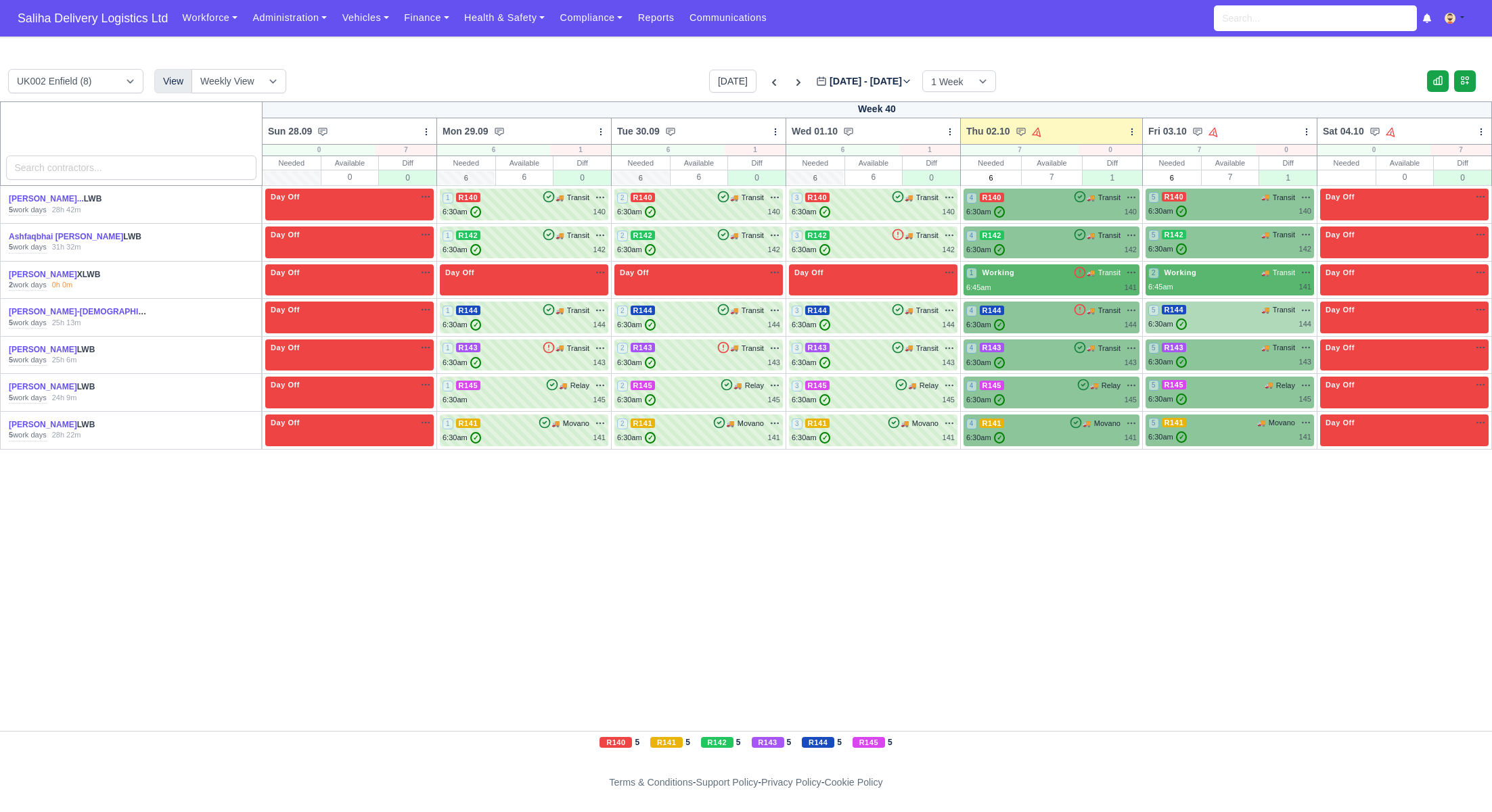
click at [1255, 313] on div "5 R144 🚚 Transit" at bounding box center [1229, 310] width 163 height 12
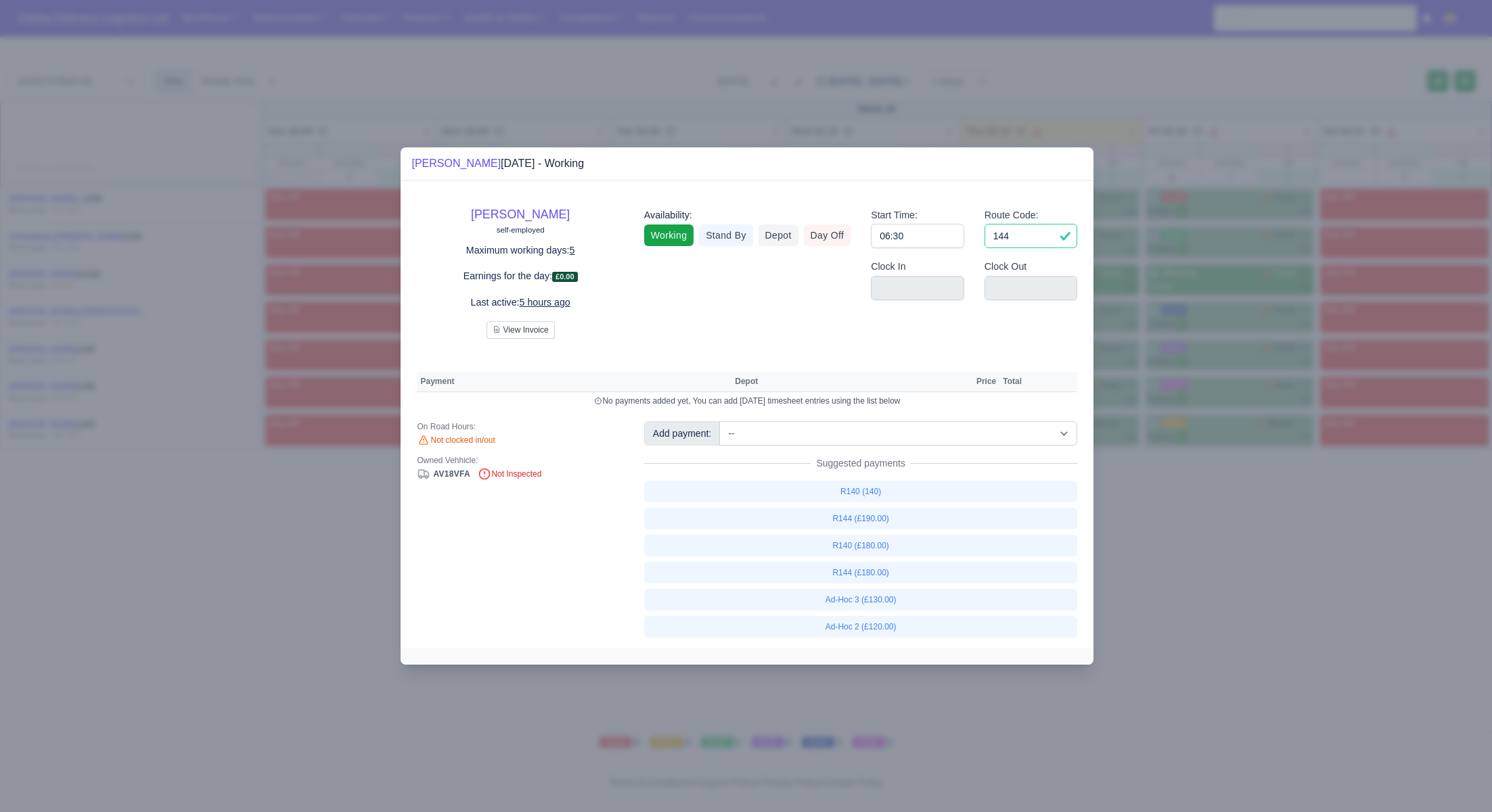
click at [1033, 247] on input "144" at bounding box center [1031, 236] width 93 height 24
type input "1"
click at [952, 245] on input "06:30" at bounding box center [917, 236] width 93 height 24
type input "06:3"
type input "0"
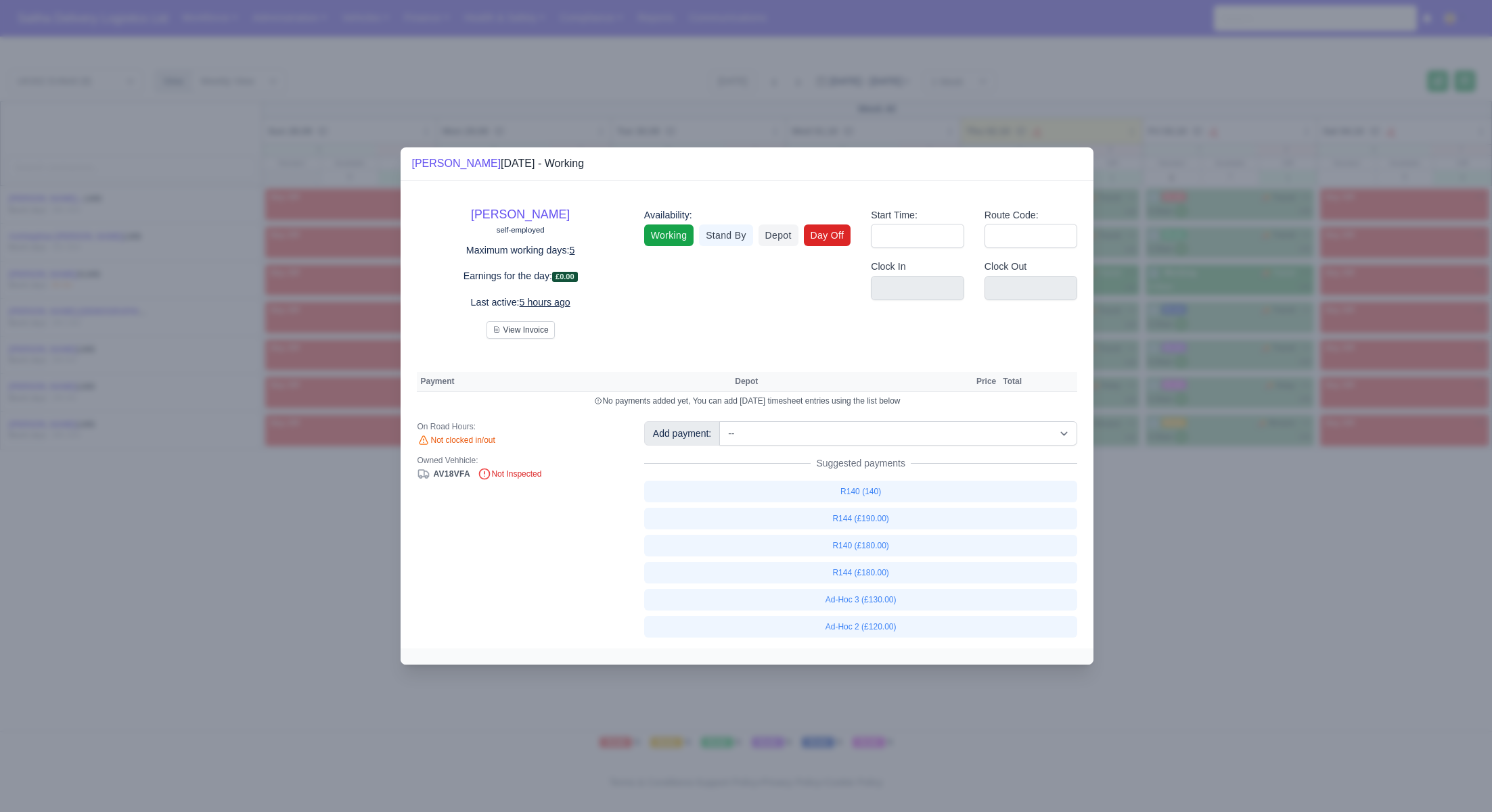
click at [838, 237] on link "Day Off" at bounding box center [827, 236] width 47 height 22
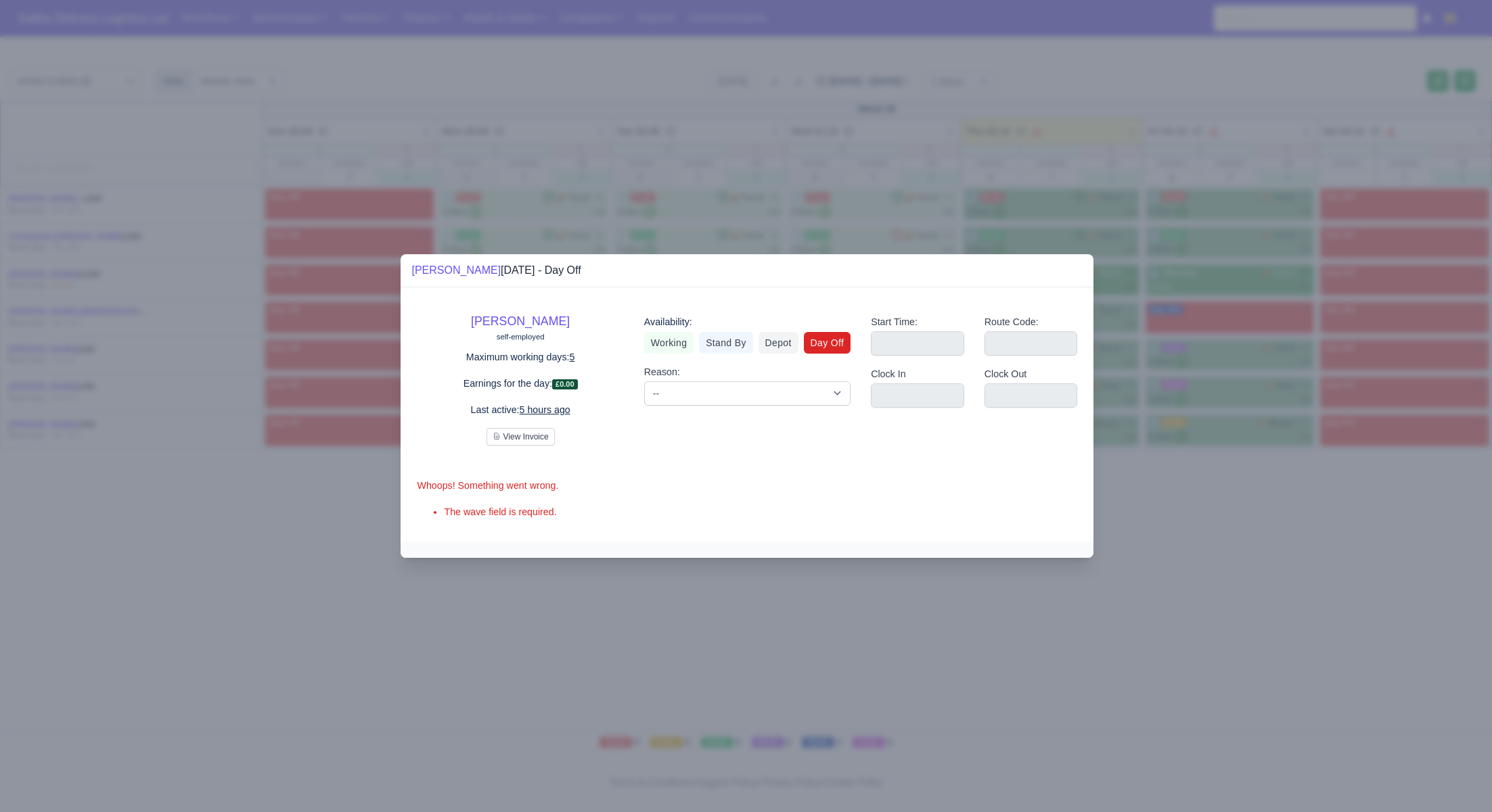
drag, startPoint x: 1261, startPoint y: 567, endPoint x: 1258, endPoint y: 485, distance: 82.1
click at [1263, 565] on div at bounding box center [746, 406] width 1492 height 812
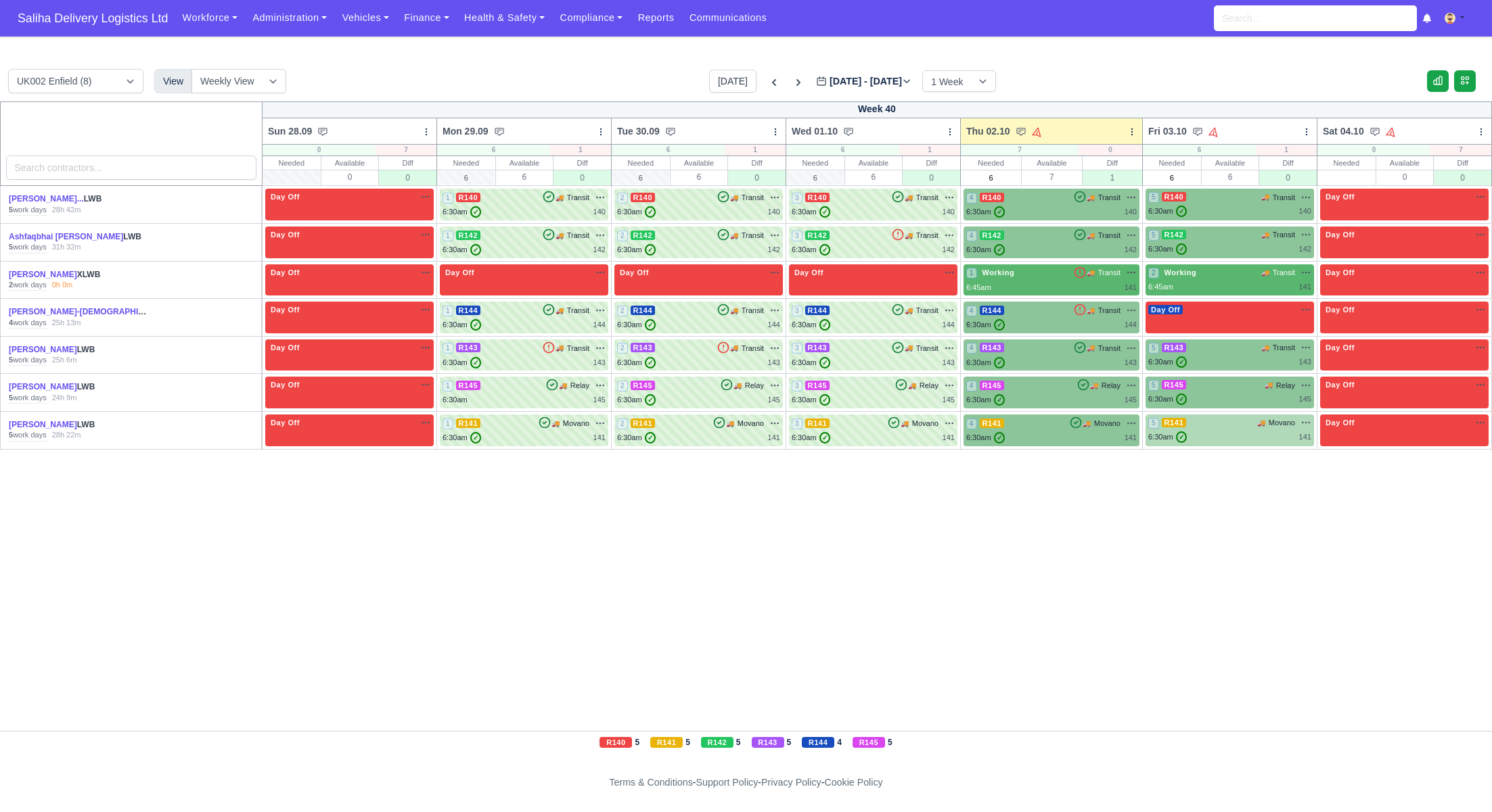
click at [1229, 440] on div "6:30am ✓ 141" at bounding box center [1229, 437] width 163 height 12
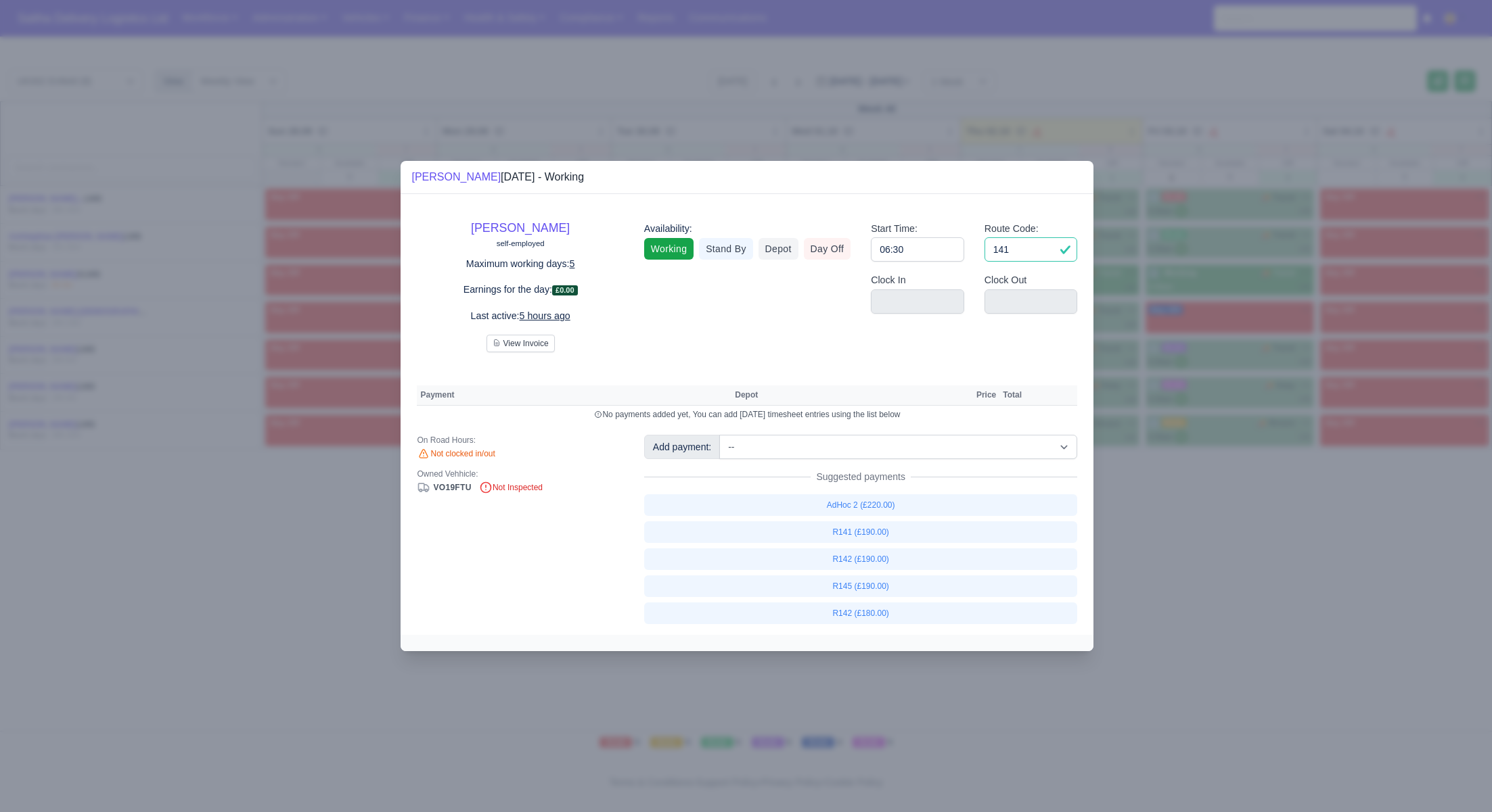
click at [1023, 258] on input "141" at bounding box center [1031, 249] width 93 height 24
type input "144"
drag, startPoint x: 1218, startPoint y: 483, endPoint x: 1069, endPoint y: 415, distance: 163.8
click at [1218, 483] on div at bounding box center [746, 406] width 1492 height 812
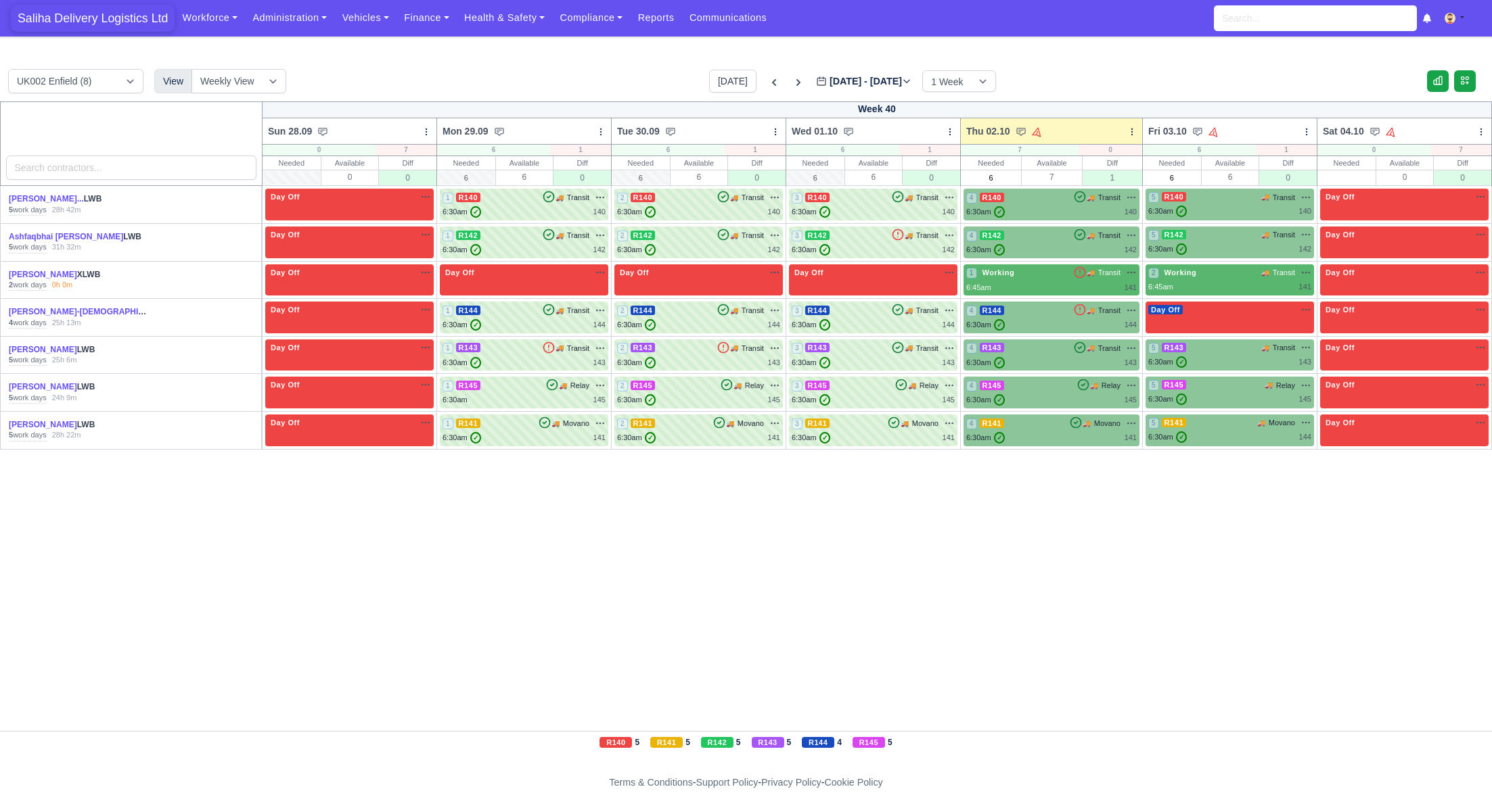
click at [108, 19] on span "Saliha Delivery Logistics Ltd" at bounding box center [92, 18] width 164 height 27
click at [854, 212] on div "6:30am ✓ 140" at bounding box center [873, 212] width 163 height 12
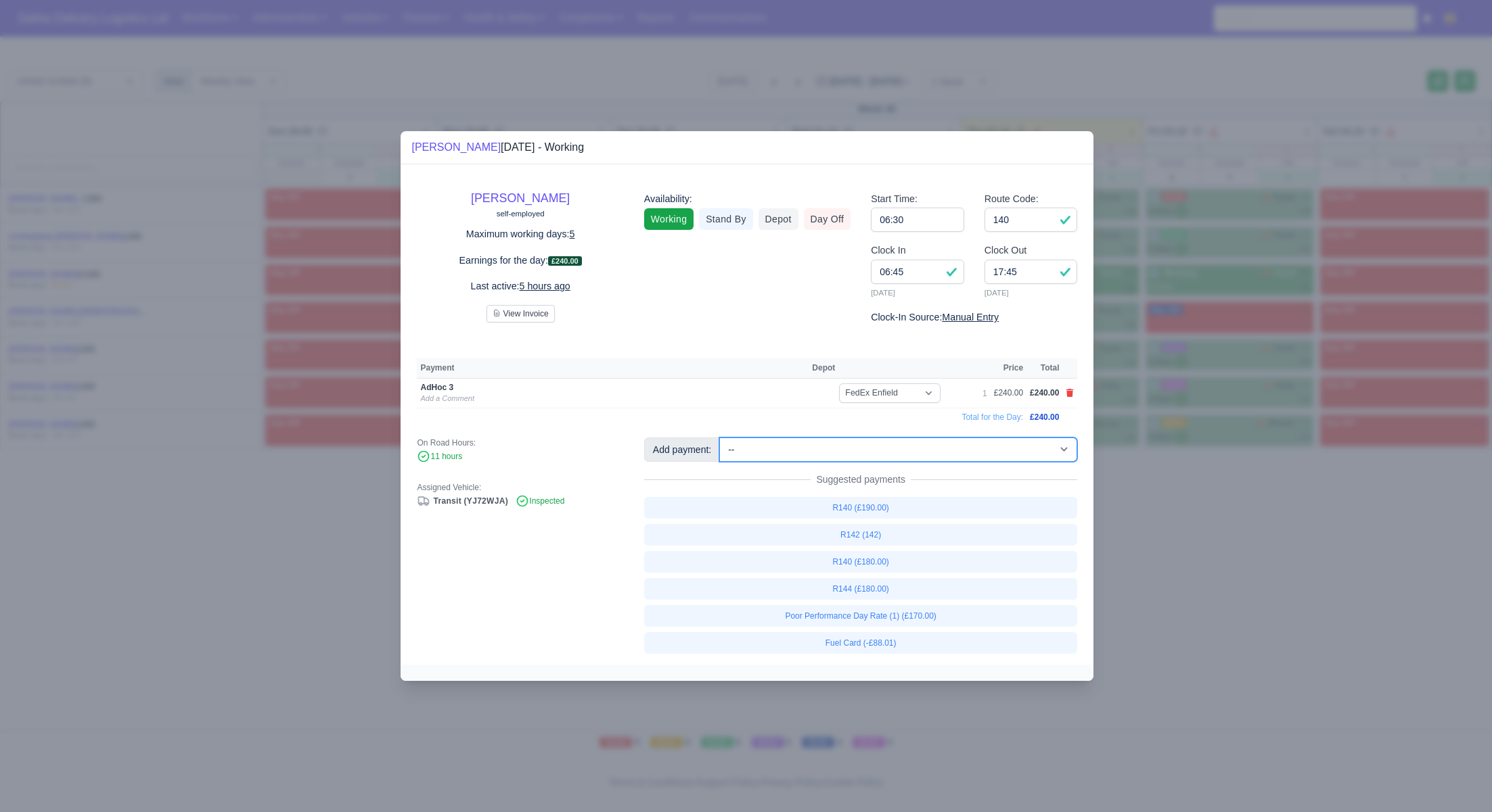
click at [886, 451] on select "-- Ad-Hoc 1 (AD-HO) Ad-Hoc 2 (AD-HO) Ad-Hoc 3 (AD-HO) Ad-Hoc 4 (AD-HO) Ad-Hoc 5…" at bounding box center [898, 449] width 358 height 24
click at [721, 437] on select "-- Ad-Hoc 1 (AD-HO) Ad-Hoc 2 (AD-HO) Ad-Hoc 3 (AD-HO) Ad-Hoc 4 (AD-HO) Ad-Hoc 5…" at bounding box center [898, 449] width 358 height 24
select select "1"
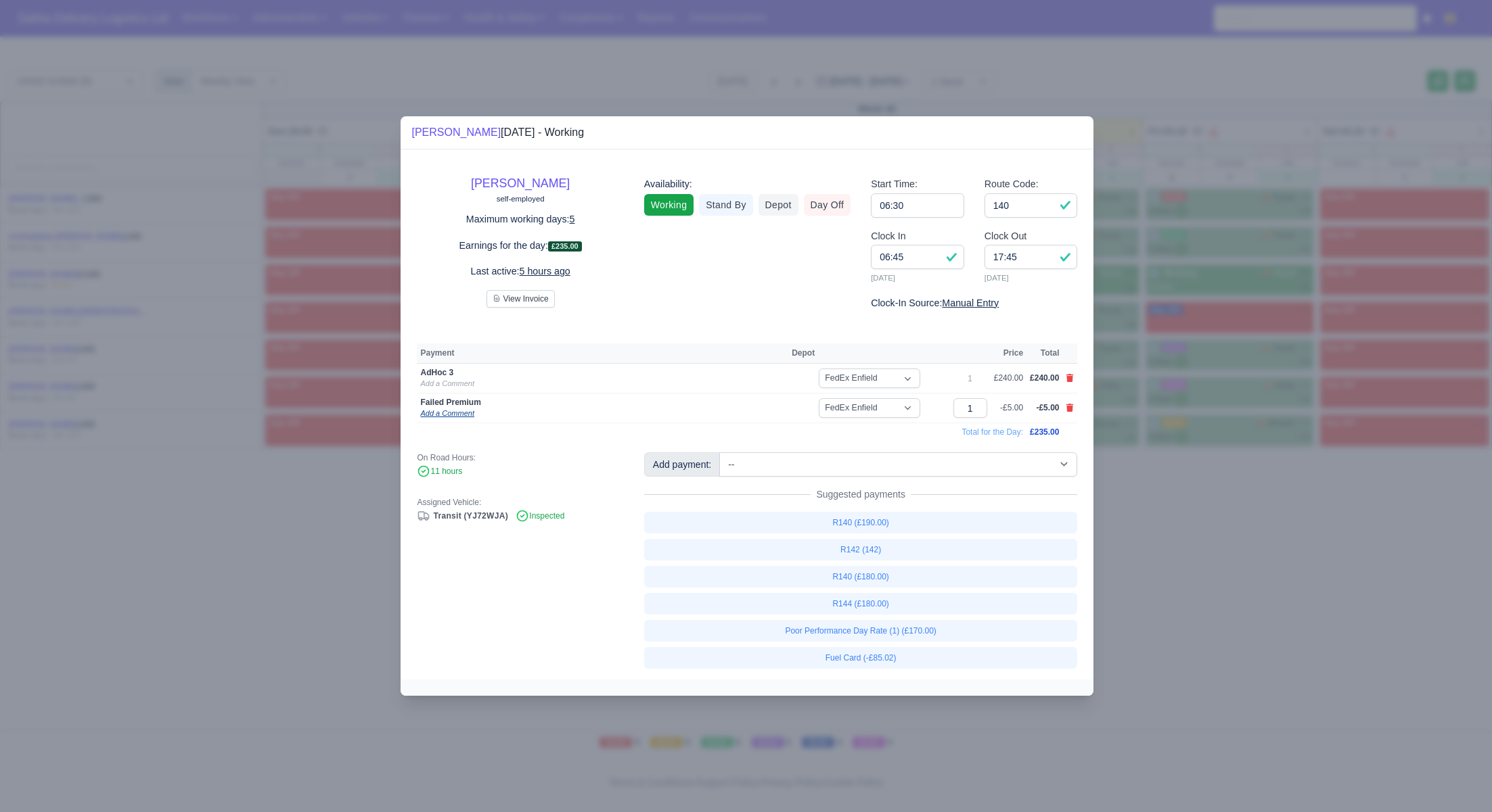
click at [451, 415] on link "Add a Comment" at bounding box center [446, 413] width 53 height 8
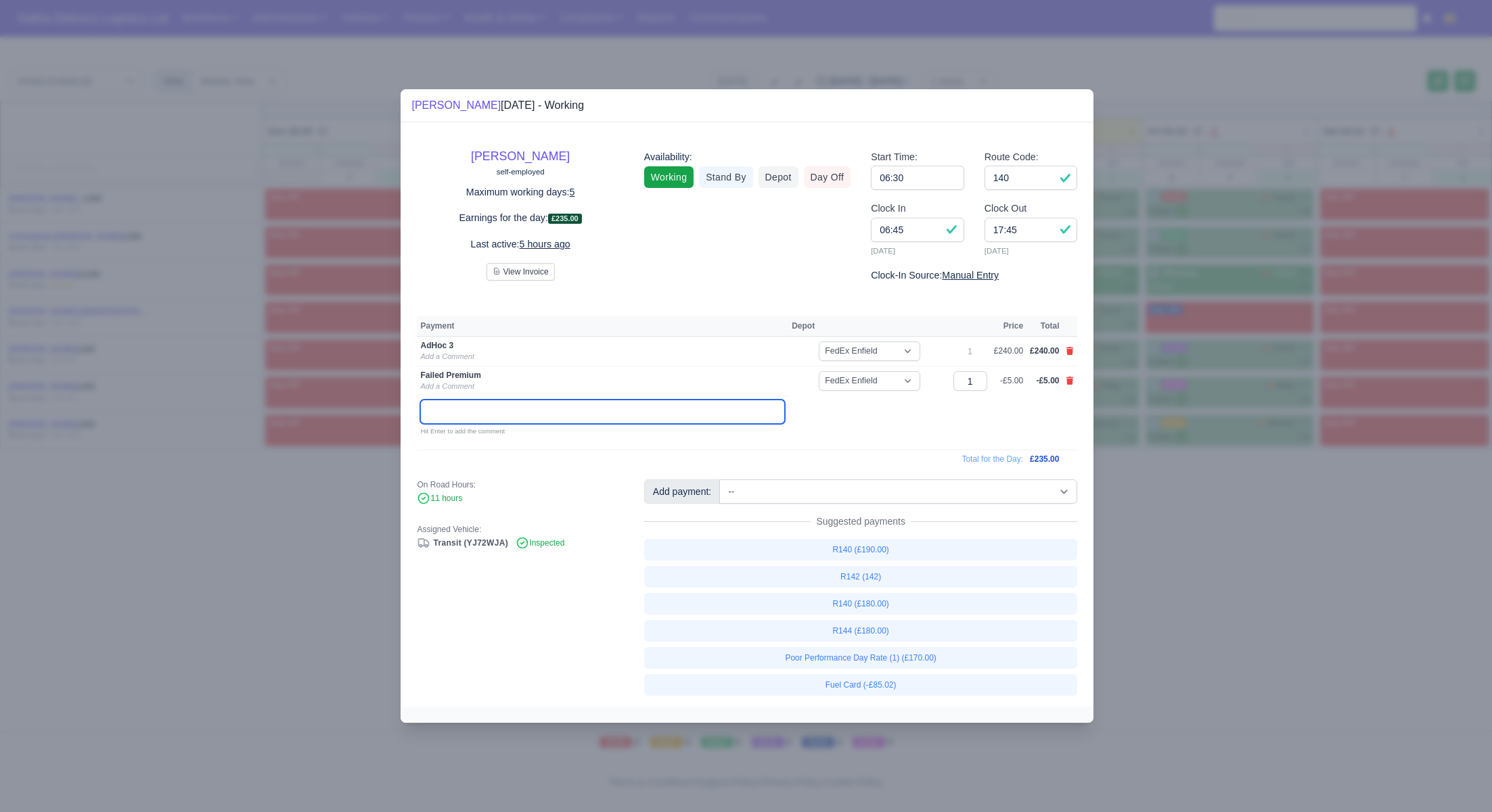
click at [451, 415] on input "text" at bounding box center [602, 411] width 365 height 24
paste input "151 HERTINGFORDBURY ROAD"
paste input "SG14 1NL"
click at [542, 405] on input "151 HERTINGFORDBURY ROAD, SG14 1NL" at bounding box center [602, 411] width 365 height 24
click at [567, 408] on input "151 HERTINGFORDBURY ROAD, SG14 1NL" at bounding box center [602, 411] width 365 height 24
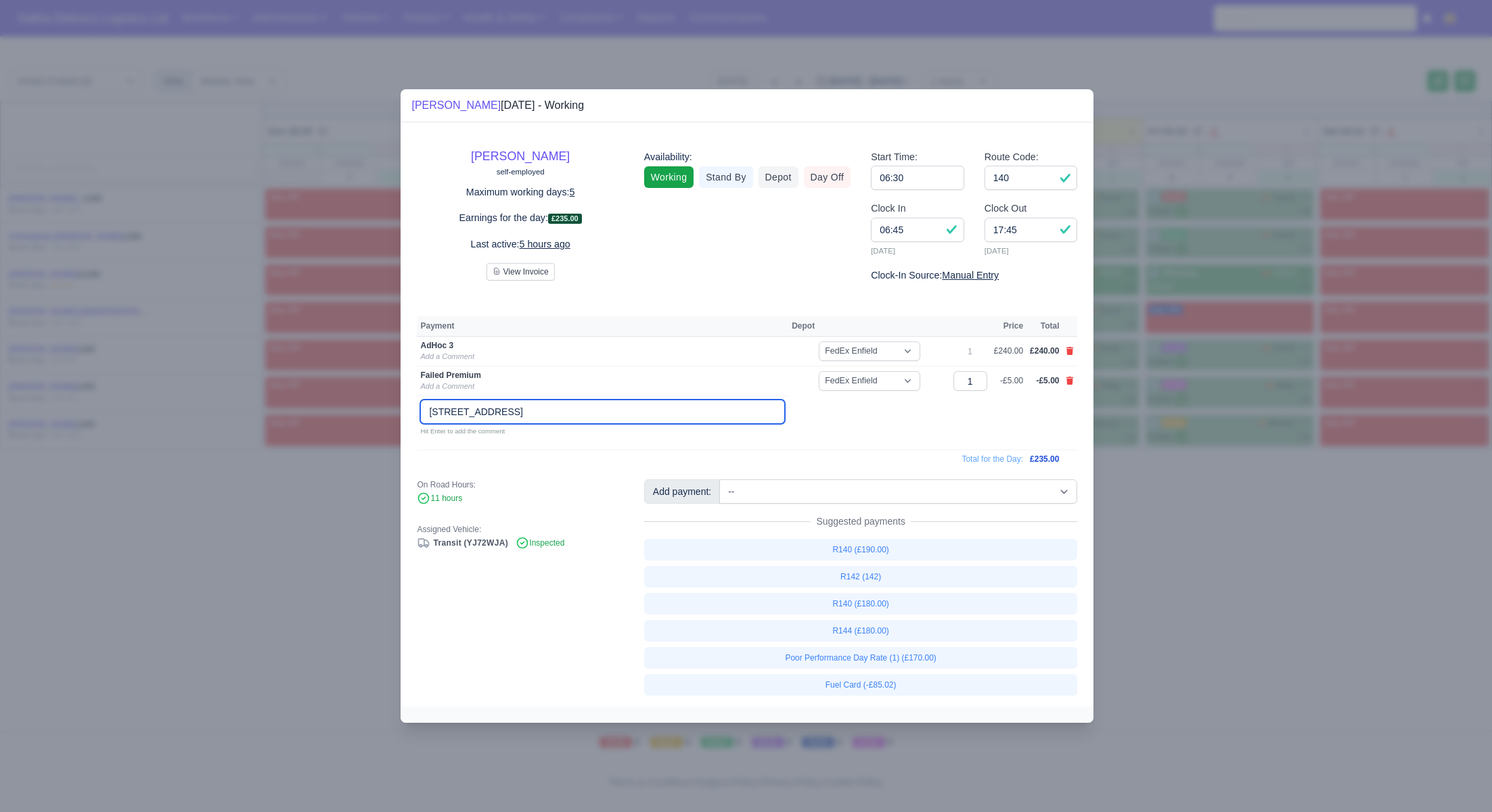
type input "151 Hertingfordbury Road, SG14 1NL"
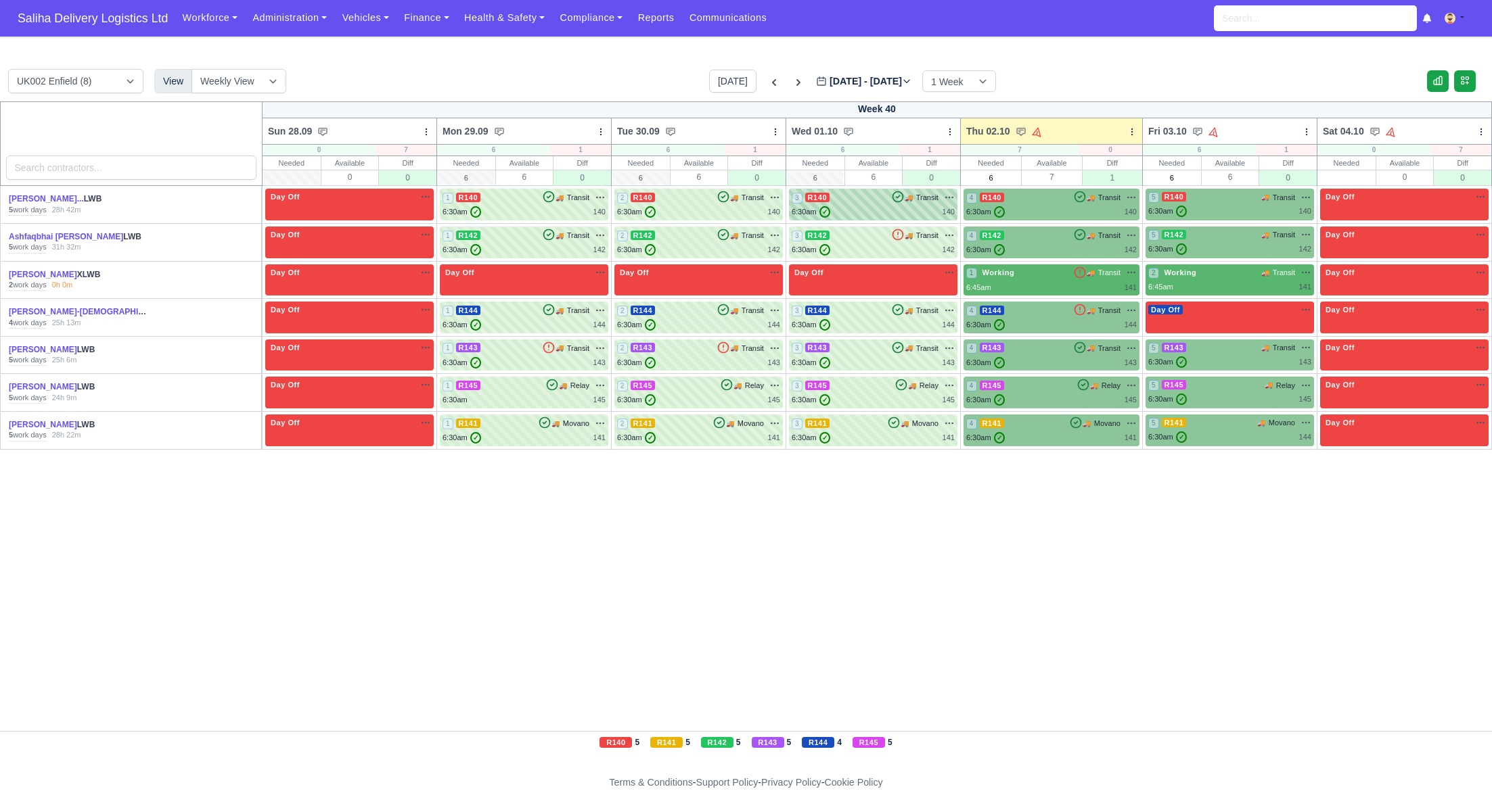
click at [865, 204] on div "3 R140 🚚 Transit" at bounding box center [873, 204] width 163 height 26
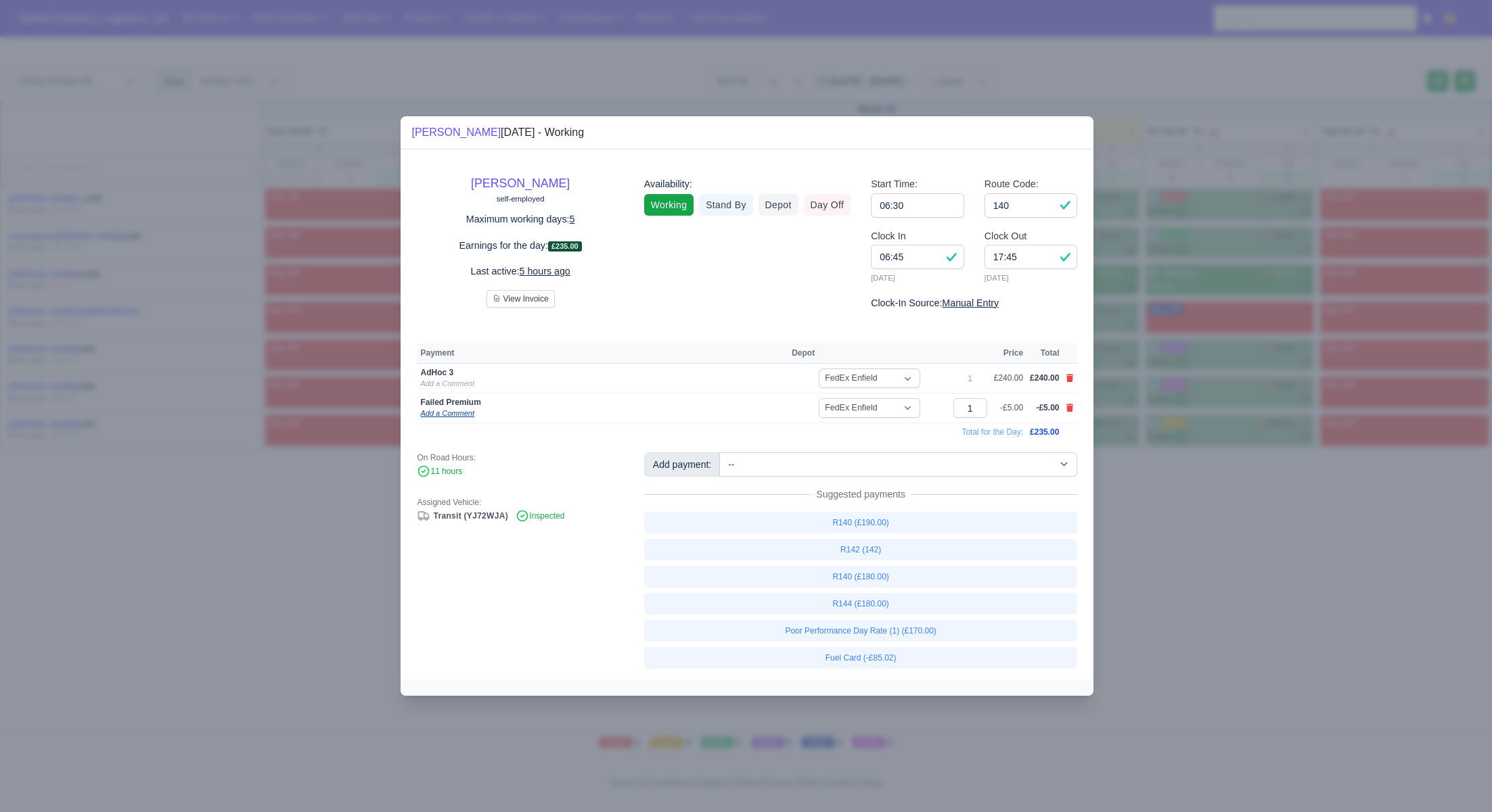
click at [441, 415] on link "Add a Comment" at bounding box center [446, 413] width 53 height 8
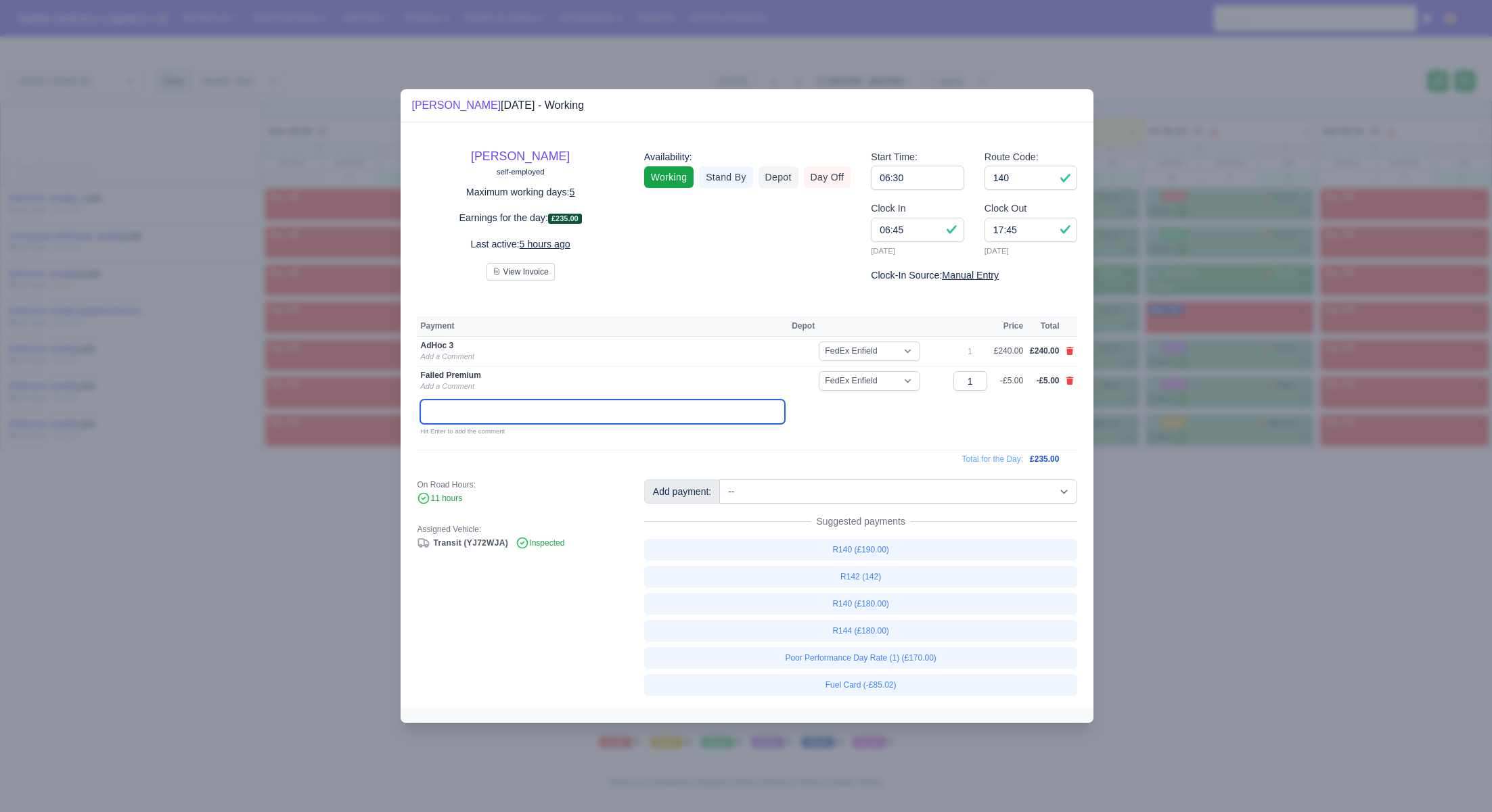
click at [450, 415] on input "text" at bounding box center [602, 411] width 365 height 24
paste input "SG14 1NL"
type input "SG14 1NL"
click at [430, 411] on input "SG14 1NL" at bounding box center [602, 411] width 365 height 24
drag, startPoint x: 488, startPoint y: 410, endPoint x: 413, endPoint y: 410, distance: 75.0
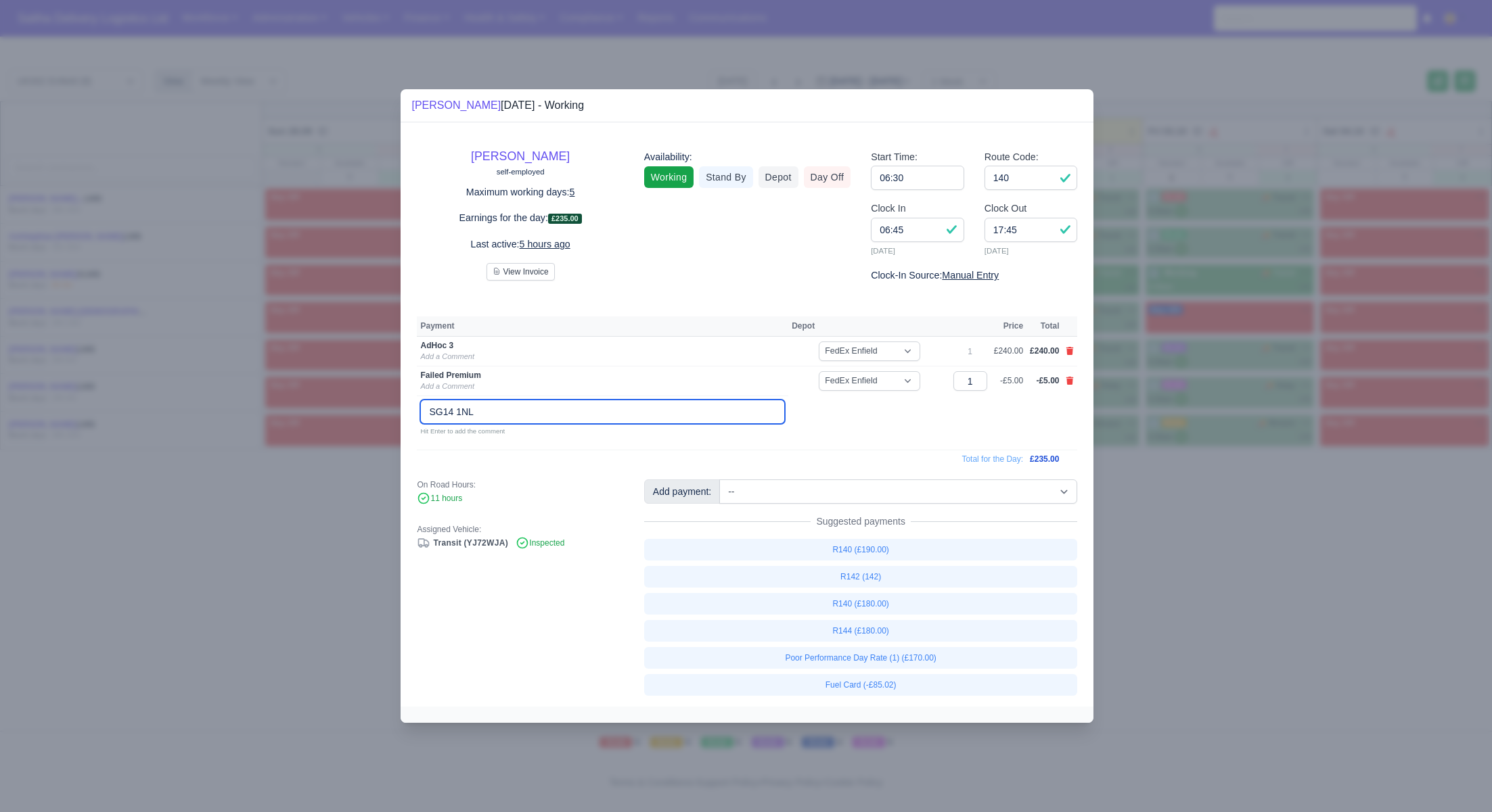
click at [413, 410] on div "Abdelghani Hamidouche self-employed Maximum working days: 5 Earnings for the da…" at bounding box center [747, 415] width 693 height 585
paste input "SG14 1NL"
paste input "151 HERTINGFORDBURY ROAD"
click at [450, 406] on input "151 HERTINGFORDBURY ROAD, SG14 1NL" at bounding box center [602, 411] width 365 height 24
click at [698, 411] on input "151 Hertingfordbury Road, 151 HERTINGFORDBURY ROAD, SG14 1NL" at bounding box center [602, 411] width 365 height 24
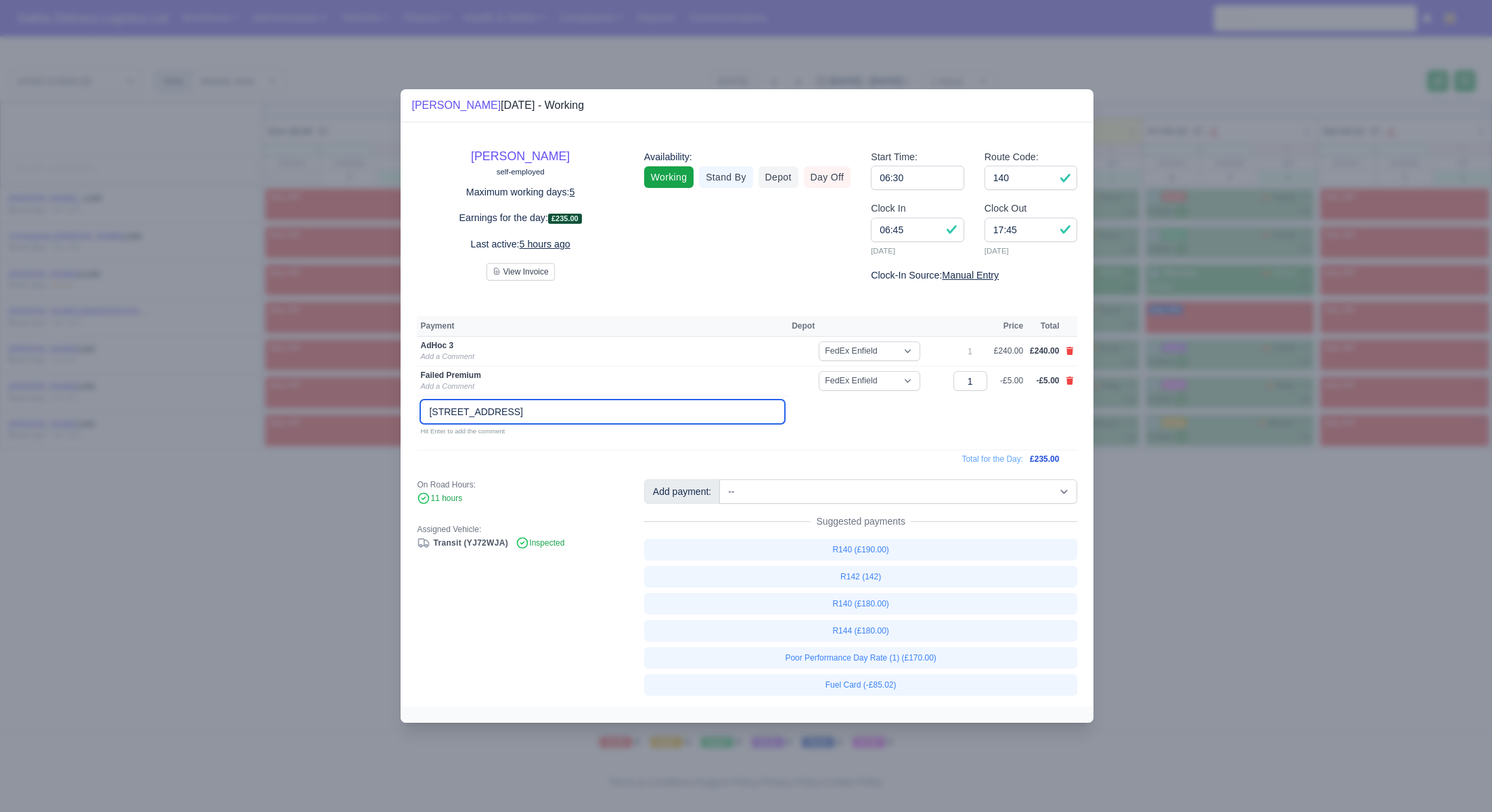
click at [702, 411] on input "151 Hertingfordbury Road, 151 HERTINGFORDBURY ROAD, SG14 1NL" at bounding box center [602, 411] width 365 height 24
click at [428, 413] on input "151 Hertingfordbury Road, SG14 1NL" at bounding box center [602, 411] width 365 height 24
click at [635, 411] on input "9:30 am 151 Hertingfordbury Road, SG14 1NL" at bounding box center [602, 411] width 365 height 24
click at [469, 411] on input "9:30 am 151 Hertingfordbury Road, SG14 1NL" at bounding box center [602, 411] width 365 height 24
click at [494, 414] on input "9:30 am Premimum 151 Hertingfordbury Road, SG14 1NL" at bounding box center [602, 411] width 365 height 24
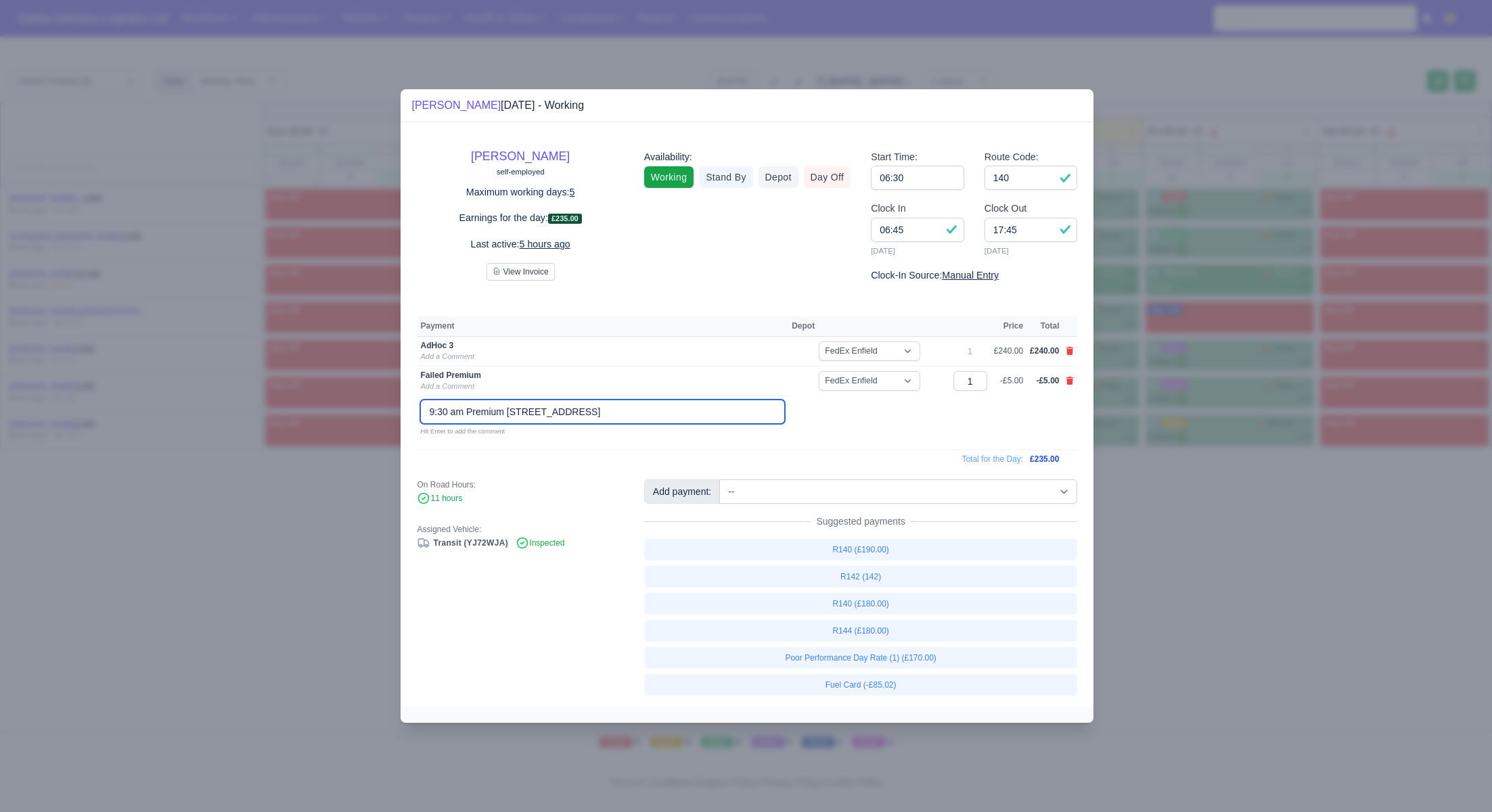
click at [689, 417] on input "9:30 am Premium 151 Hertingfordbury Road, SG14 1NL" at bounding box center [602, 411] width 365 height 24
type input "9:30 am Premium 151 Hertingfordbury Road, SG14 1NL delivered @9:34 am"
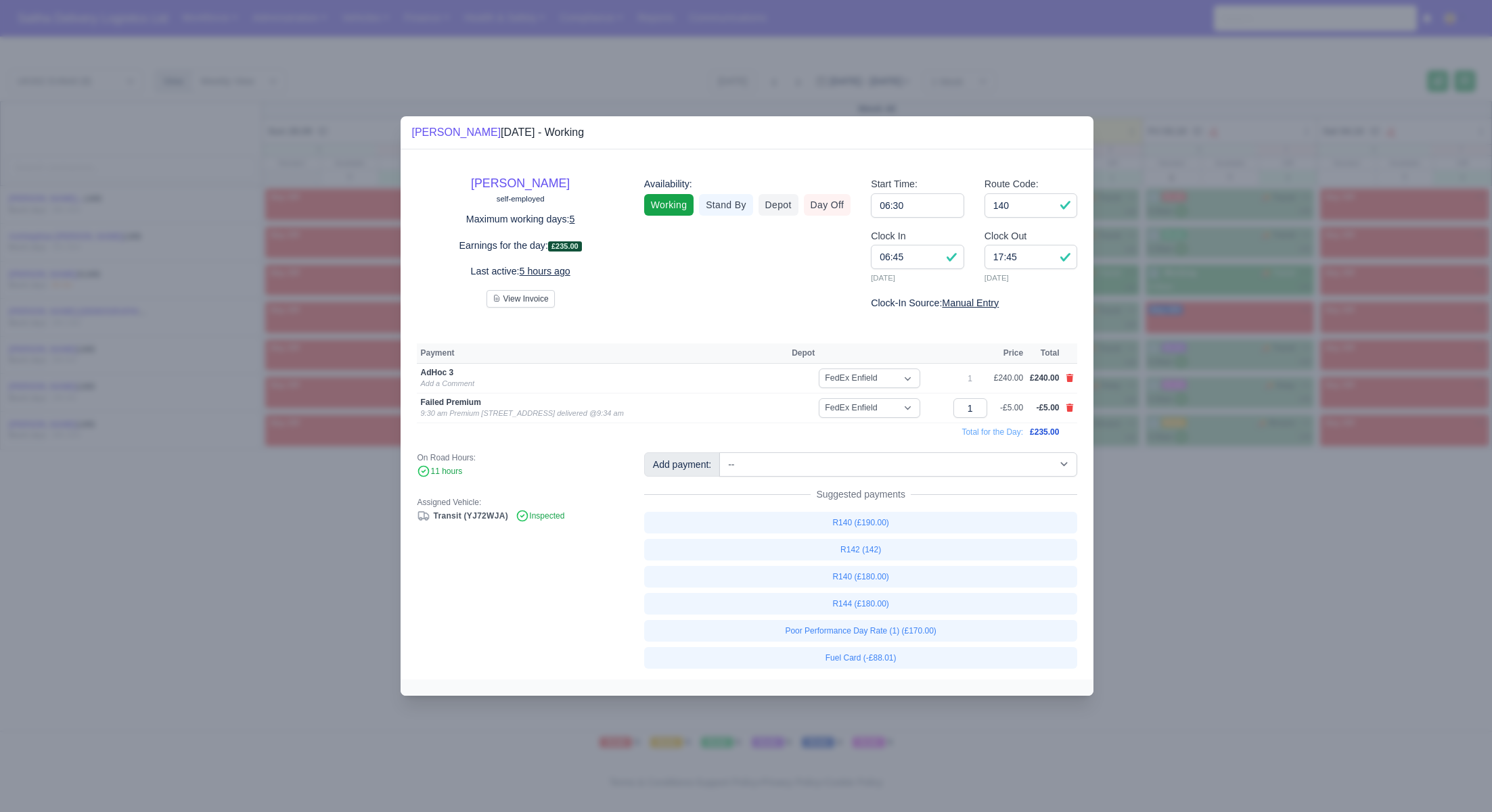
drag, startPoint x: 1158, startPoint y: 551, endPoint x: 1041, endPoint y: 487, distance: 133.4
click at [1158, 551] on div at bounding box center [746, 406] width 1492 height 812
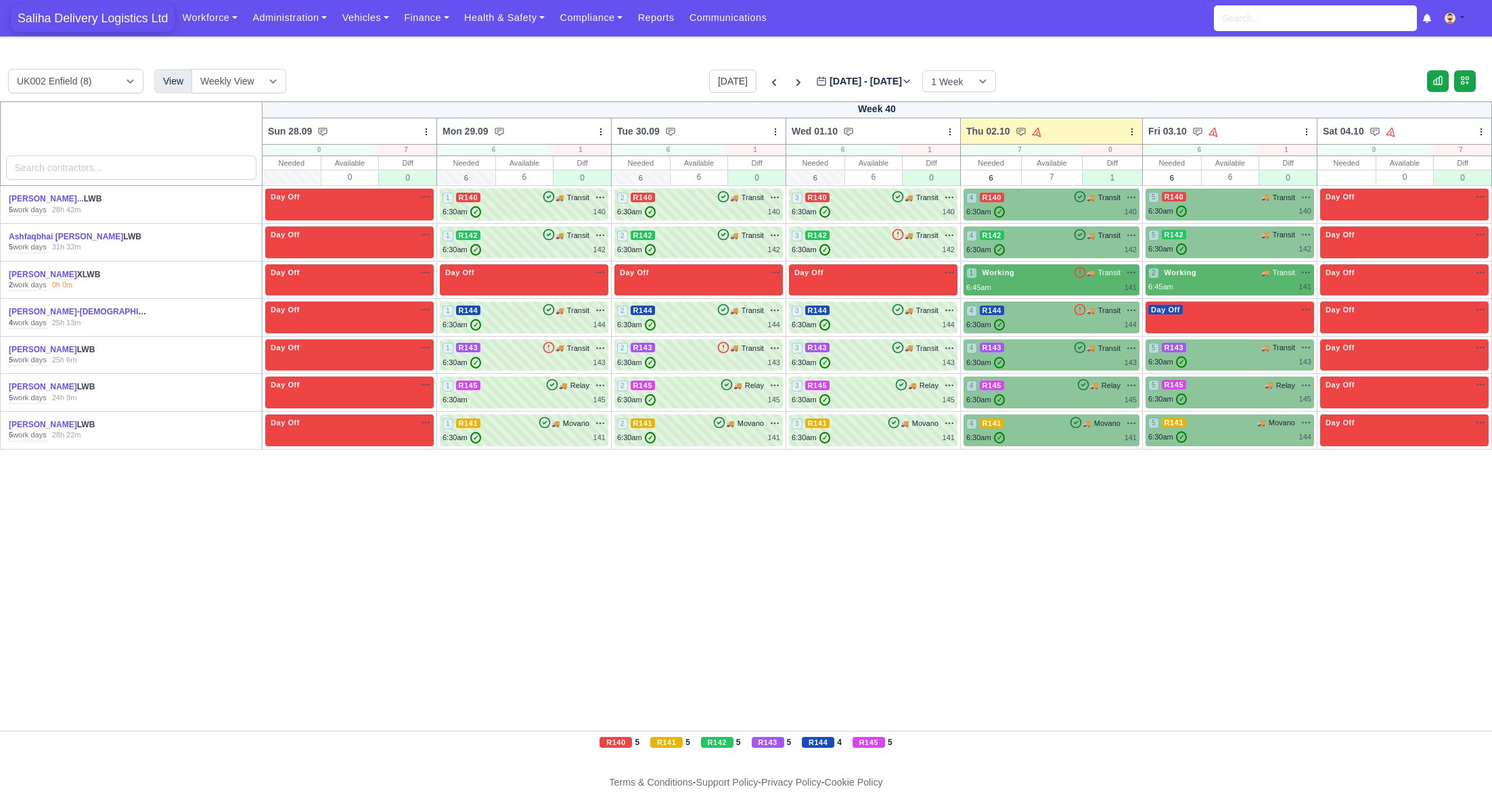
click at [121, 17] on span "Saliha Delivery Logistics Ltd" at bounding box center [92, 18] width 164 height 27
